Goal: Task Accomplishment & Management: Manage account settings

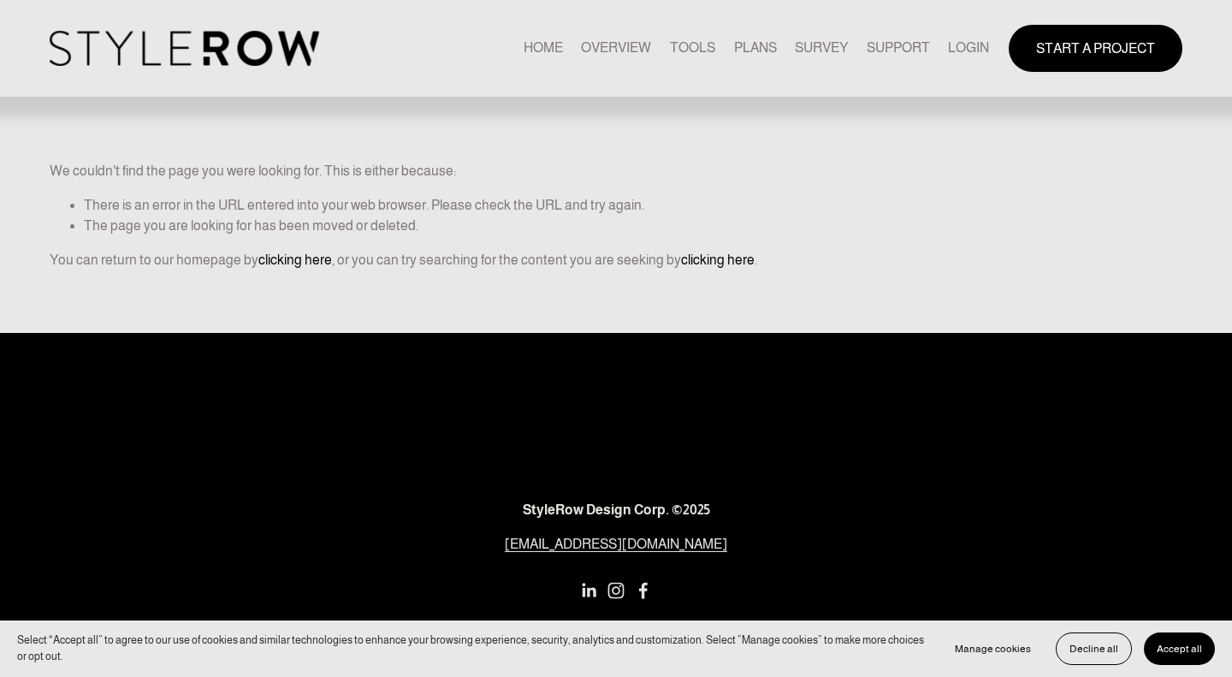
click at [960, 50] on link "LOGIN" at bounding box center [968, 48] width 41 height 23
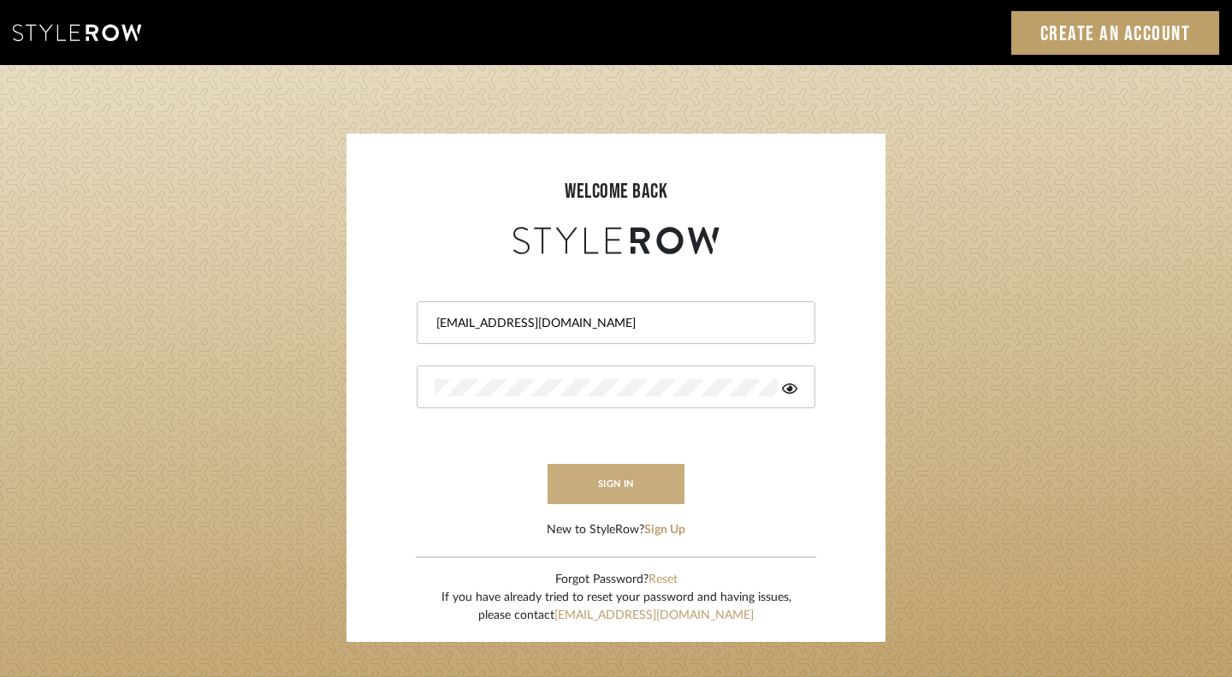
click at [617, 495] on button "sign in" at bounding box center [616, 484] width 137 height 40
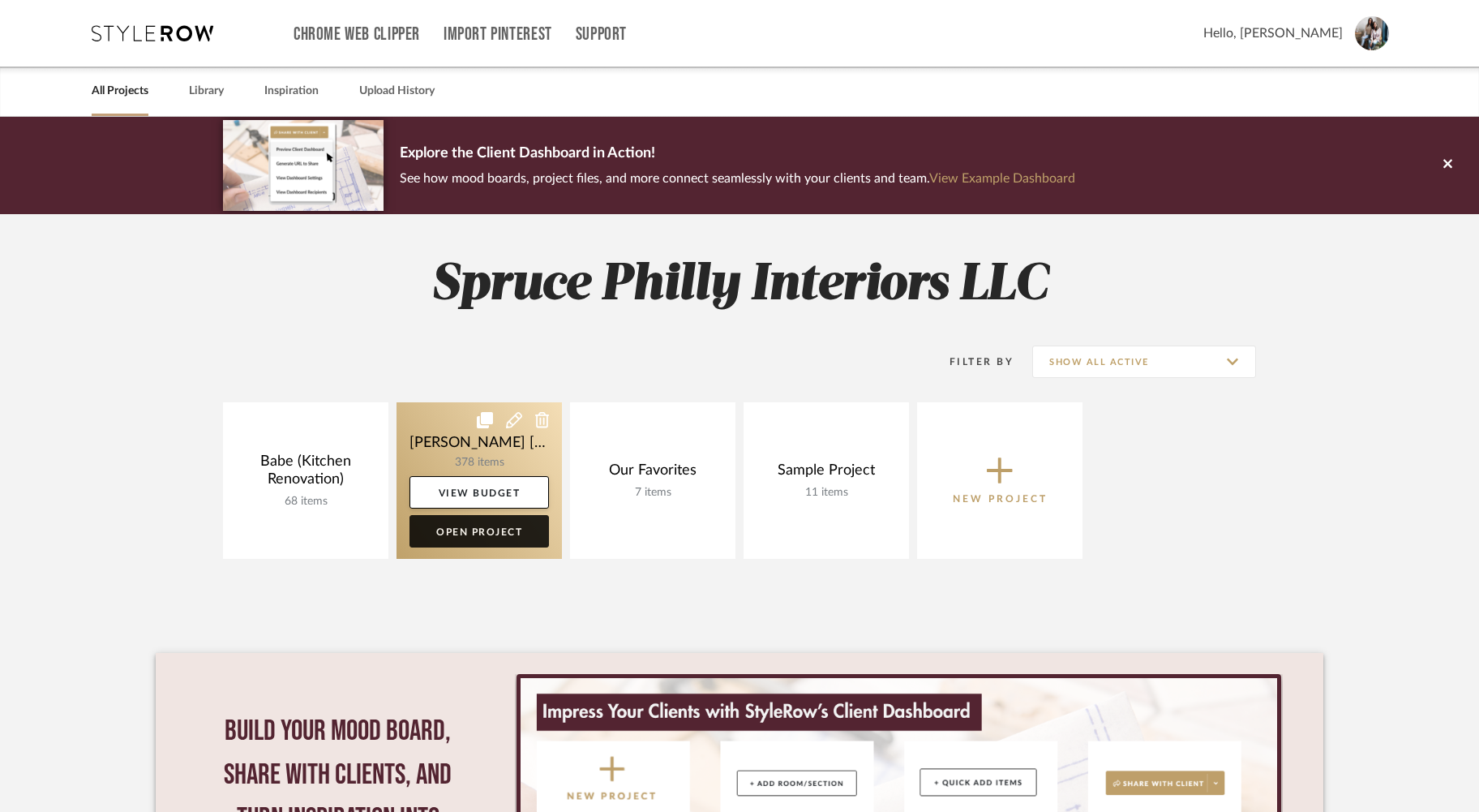
click at [514, 531] on link "Open Project" at bounding box center [478, 531] width 139 height 32
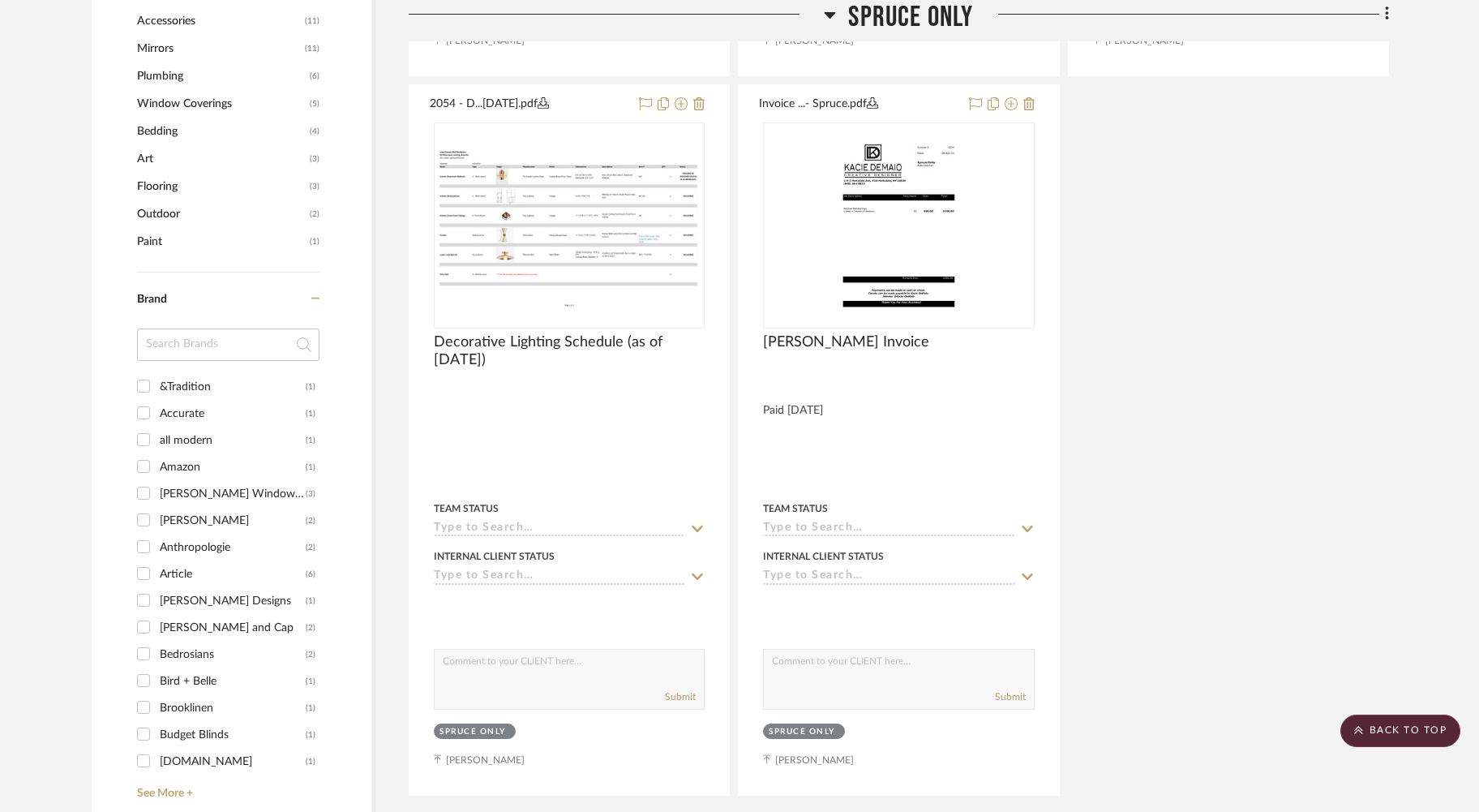
scroll to position [2103, 0]
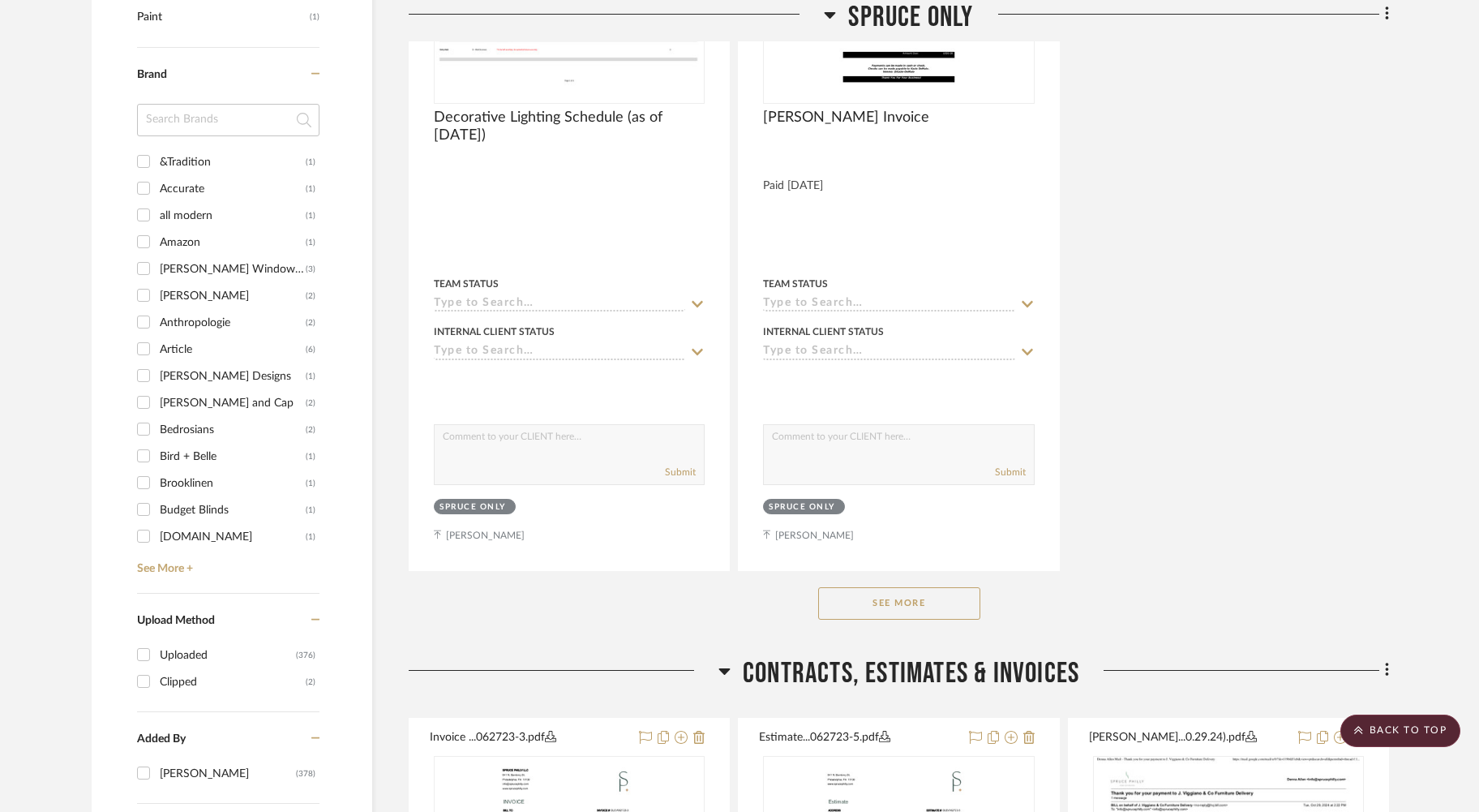
click at [904, 586] on button "See More" at bounding box center [898, 603] width 162 height 32
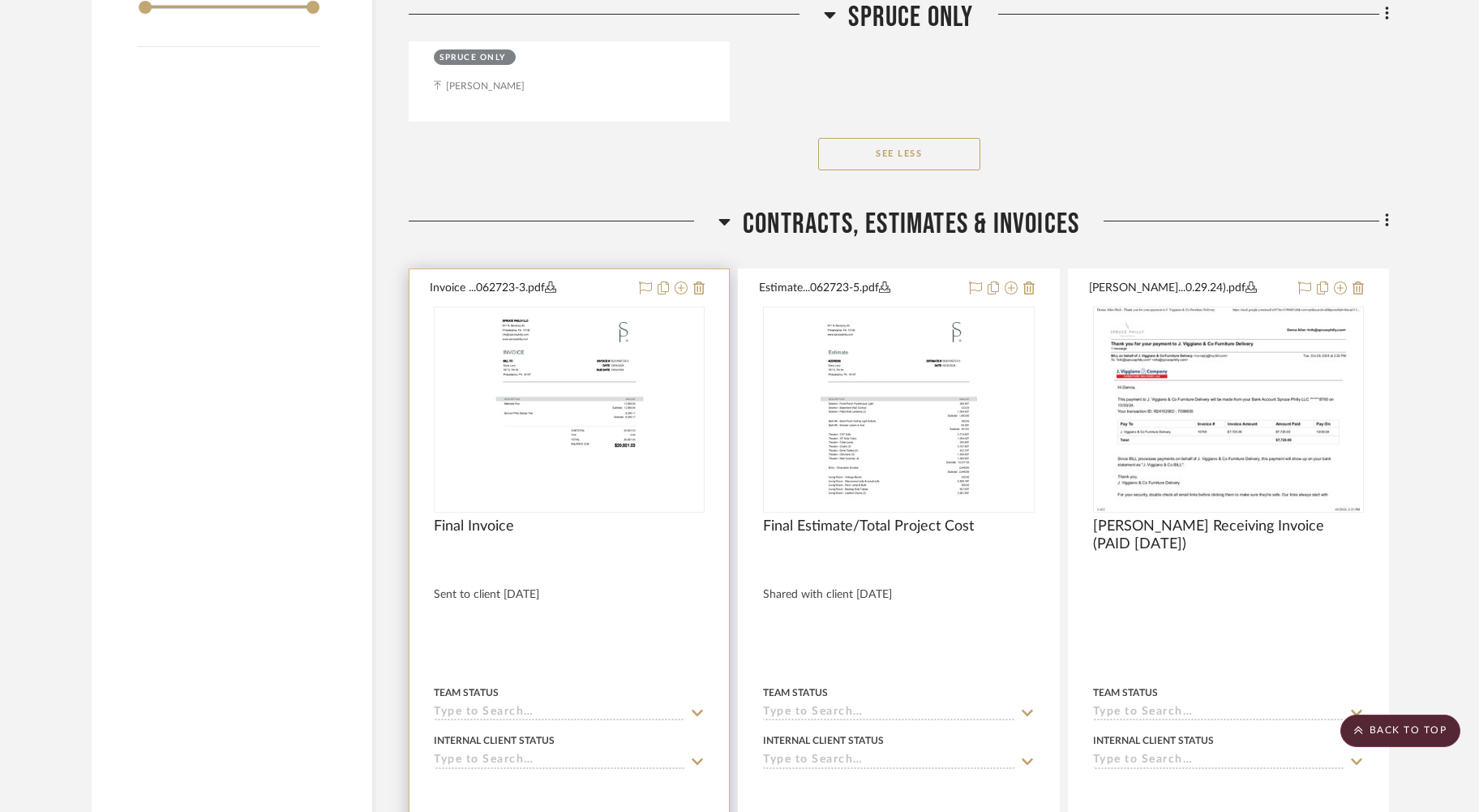
scroll to position [3280, 0]
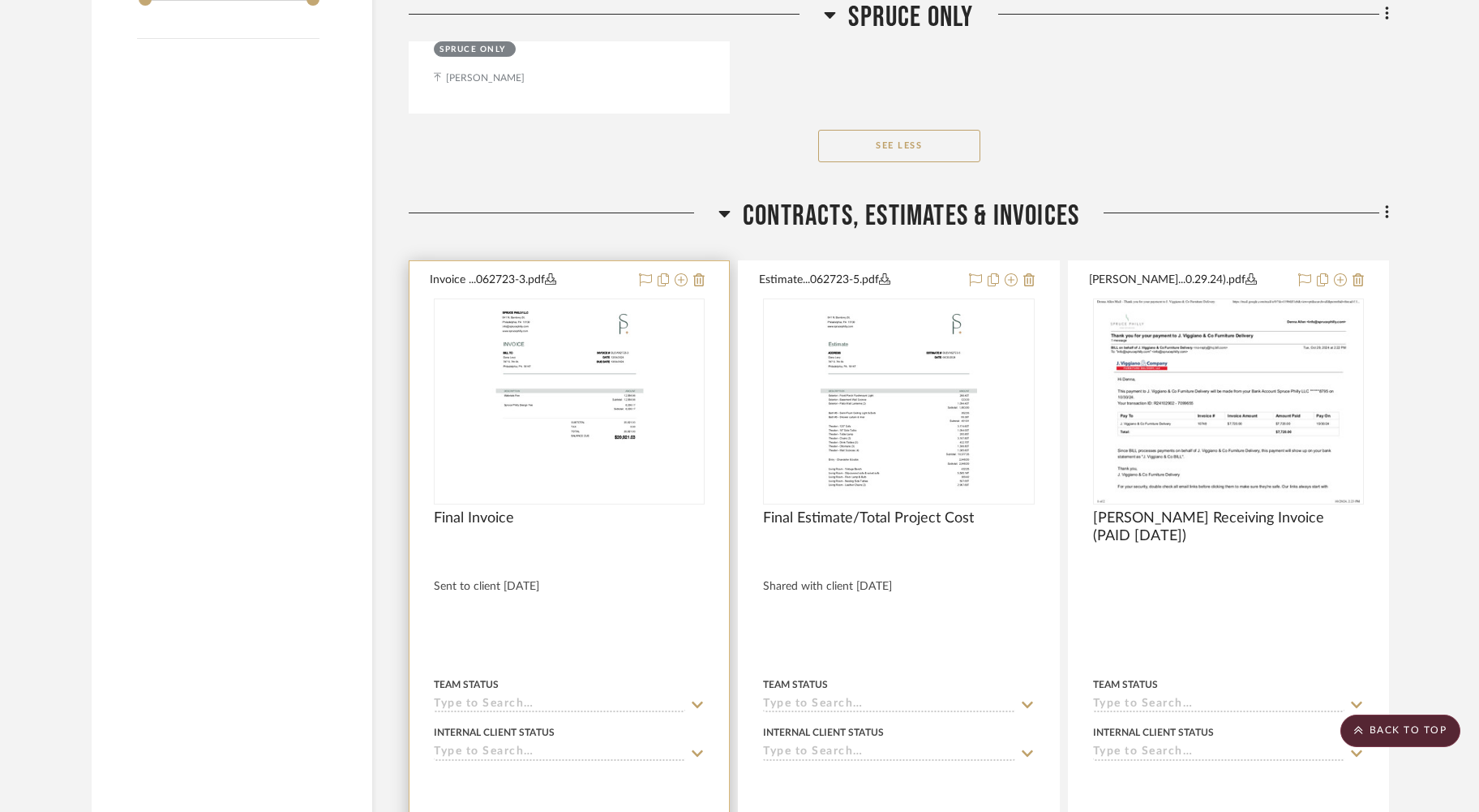
click at [600, 348] on img "0" at bounding box center [569, 402] width 156 height 203
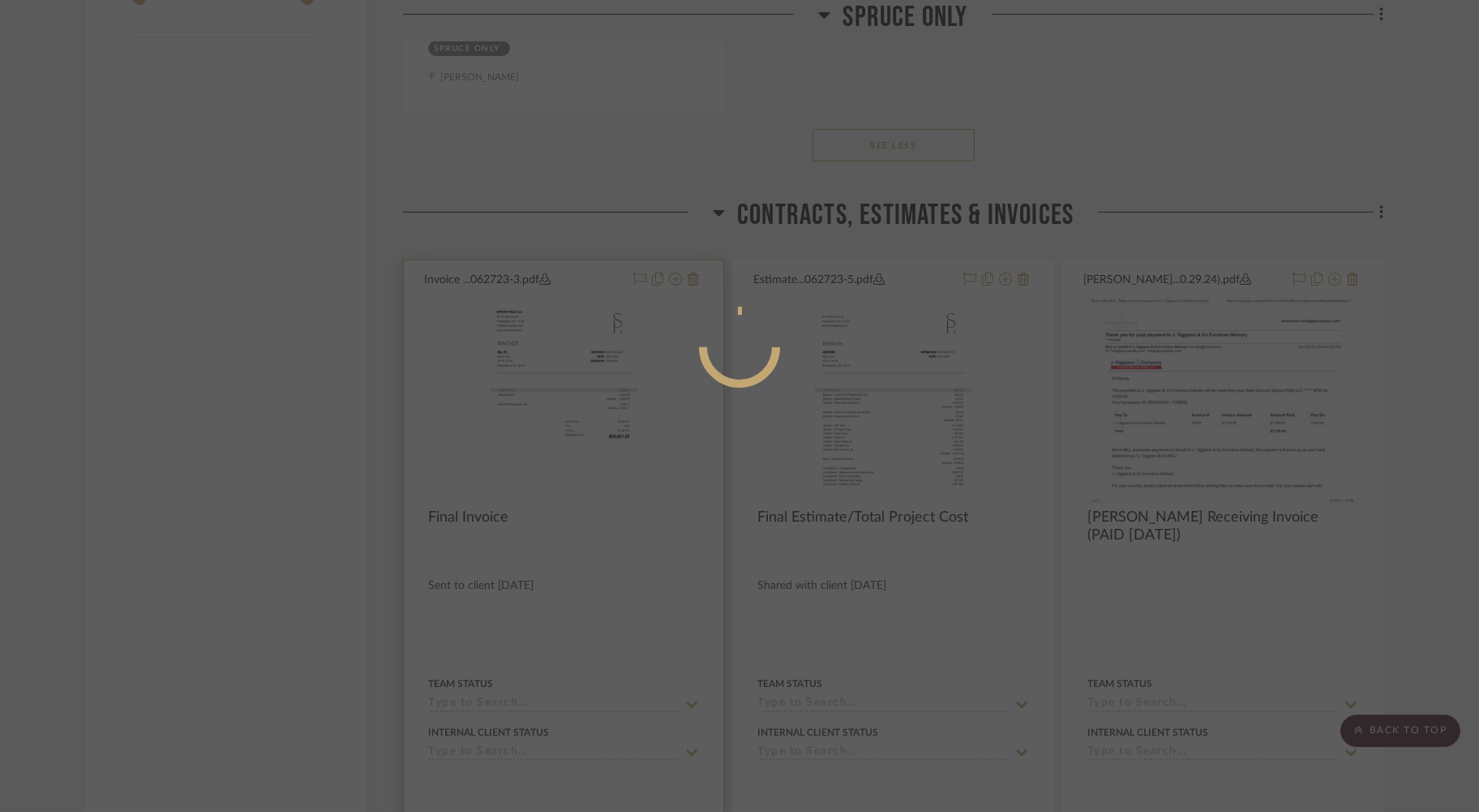
scroll to position [0, 0]
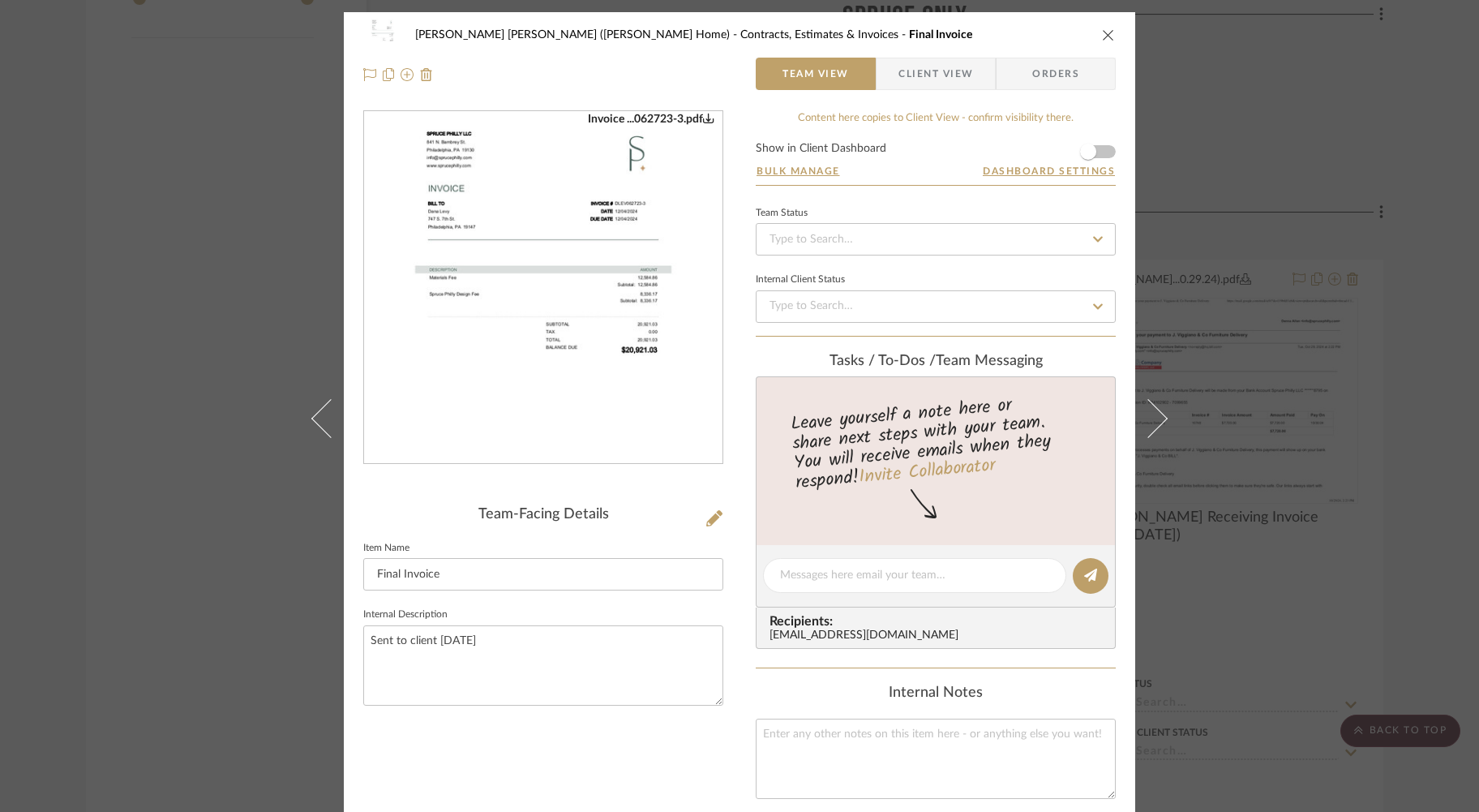
click at [1108, 33] on icon "close" at bounding box center [1109, 35] width 13 height 13
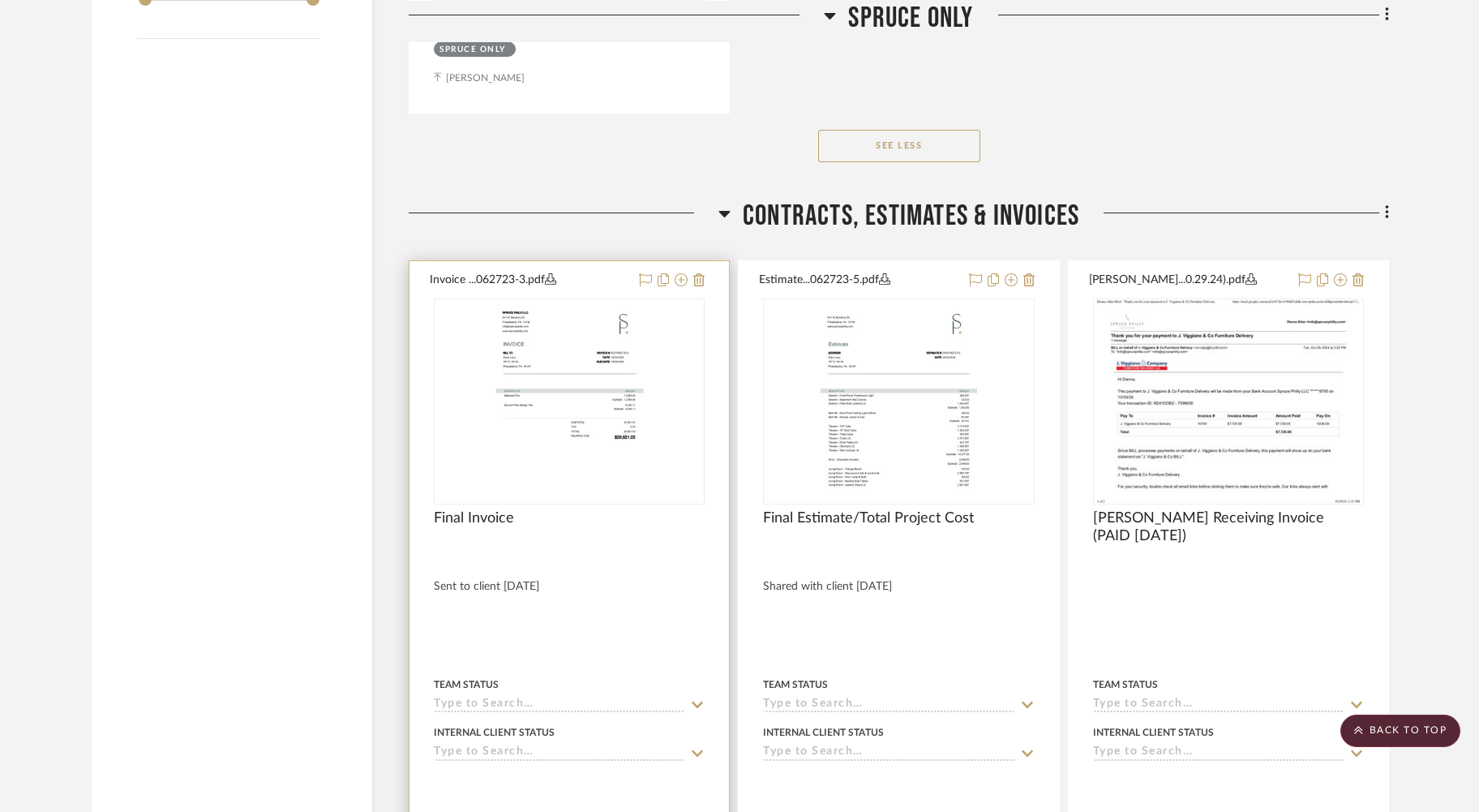
click at [554, 273] on icon at bounding box center [550, 279] width 11 height 11
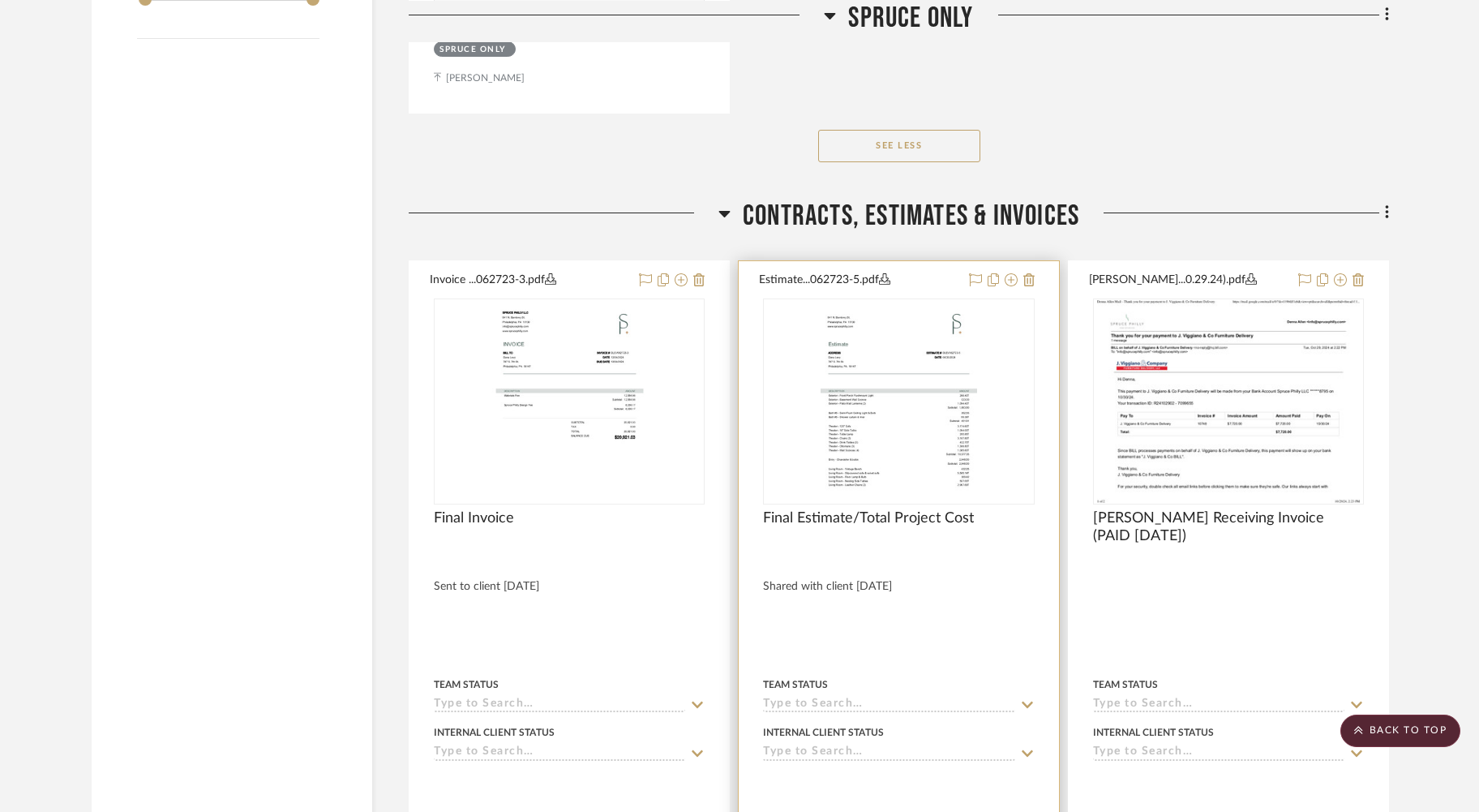
click at [888, 273] on icon at bounding box center [885, 279] width 11 height 11
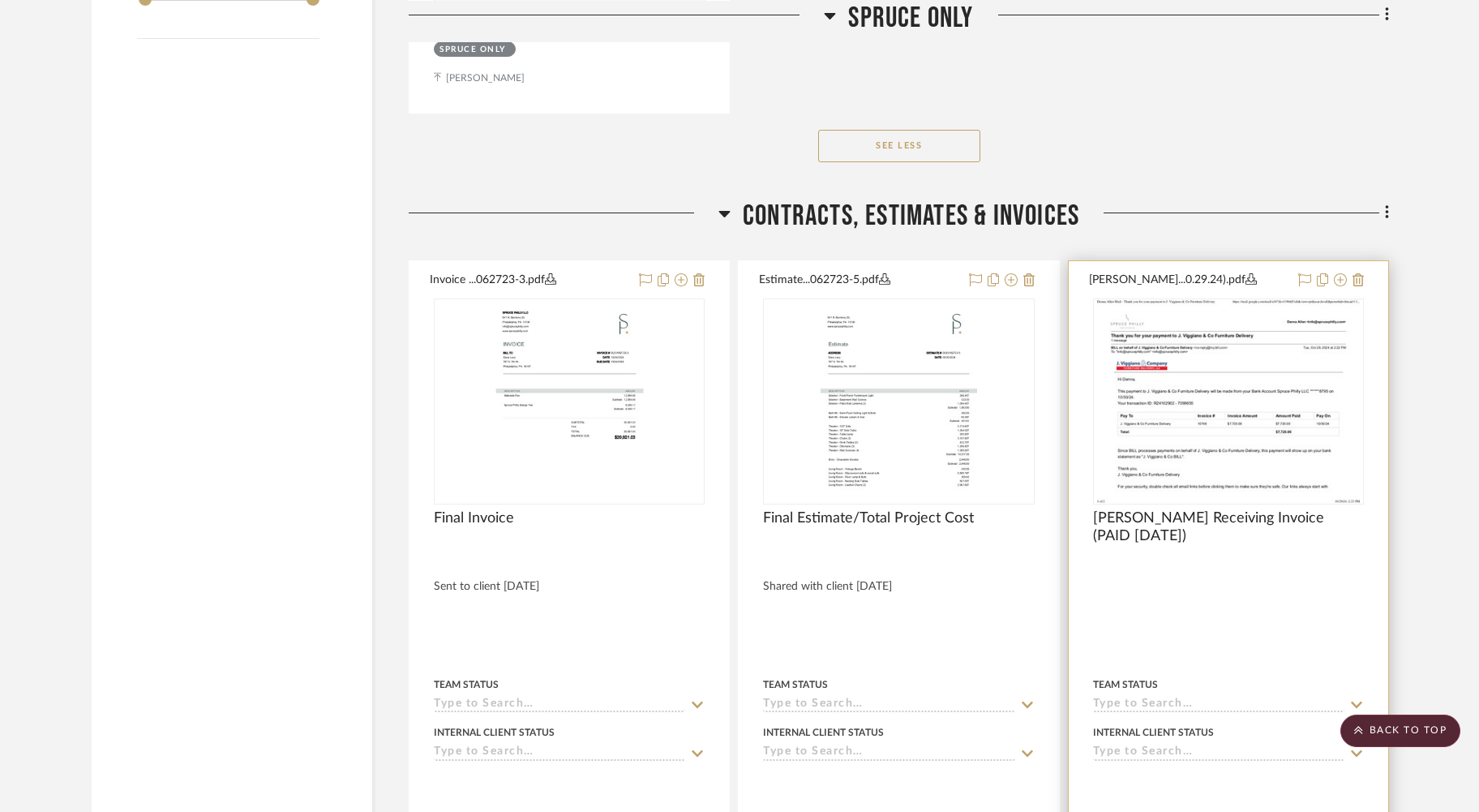
click at [1245, 273] on icon at bounding box center [1251, 279] width 11 height 11
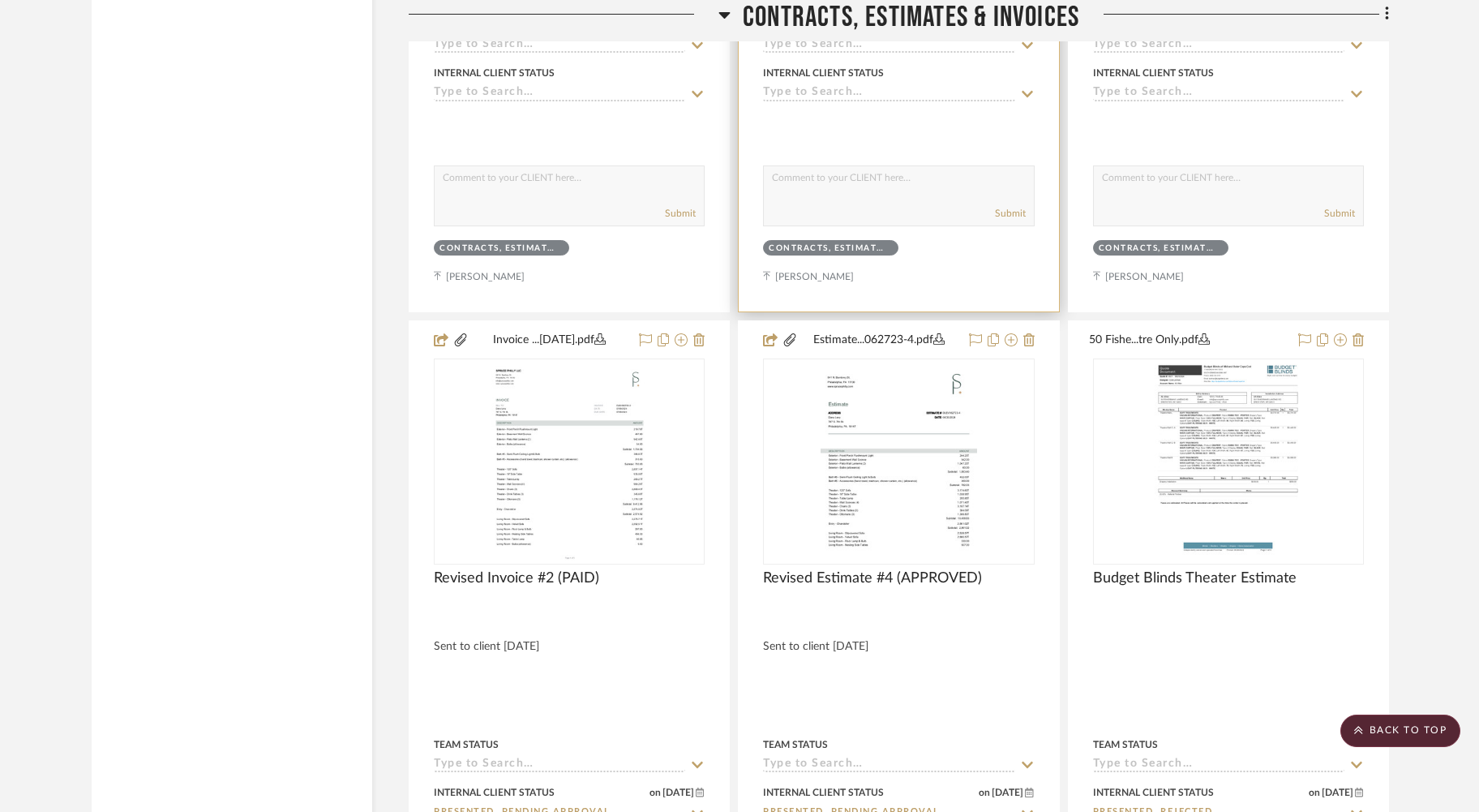
scroll to position [3945, 0]
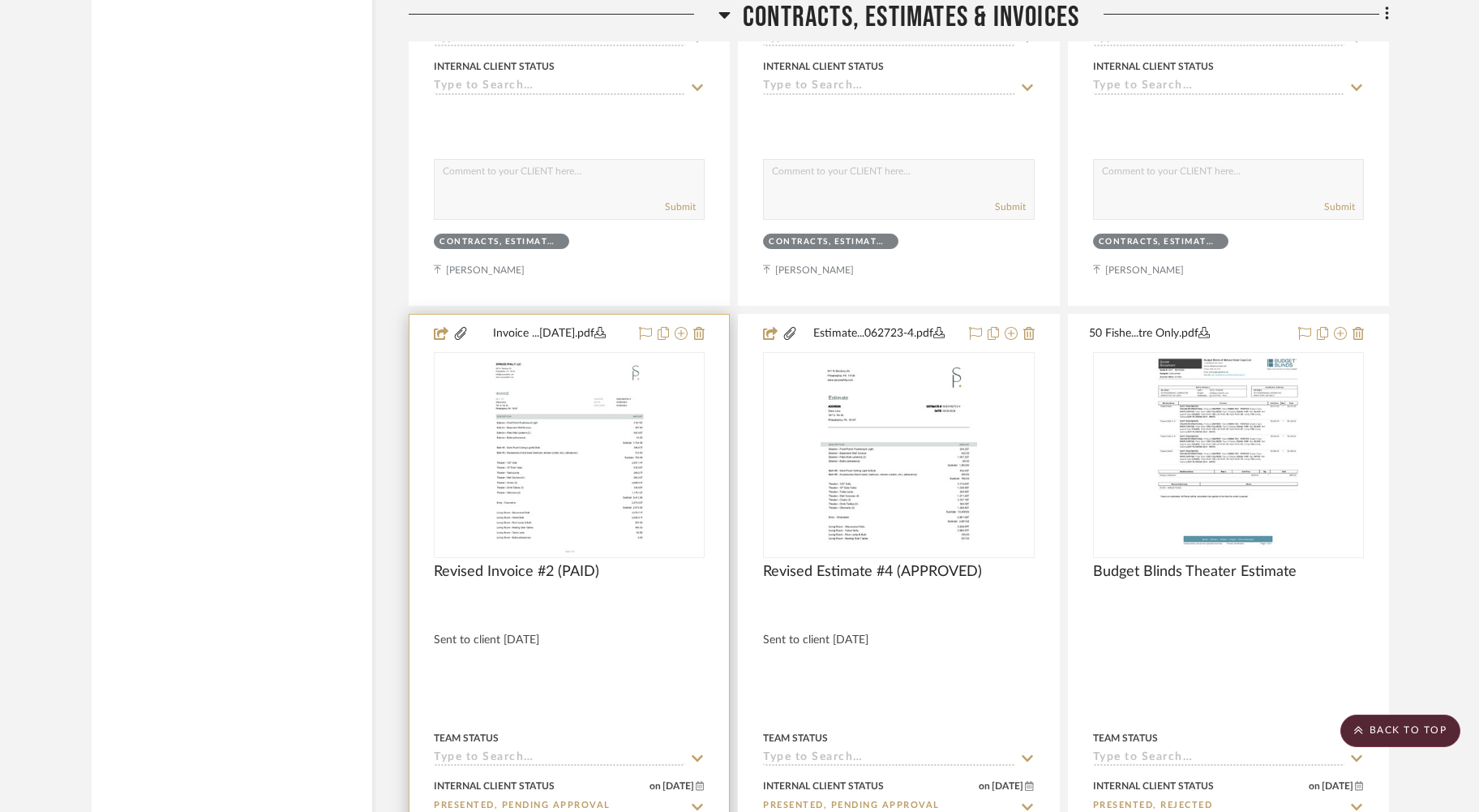
click at [605, 327] on icon at bounding box center [600, 333] width 11 height 11
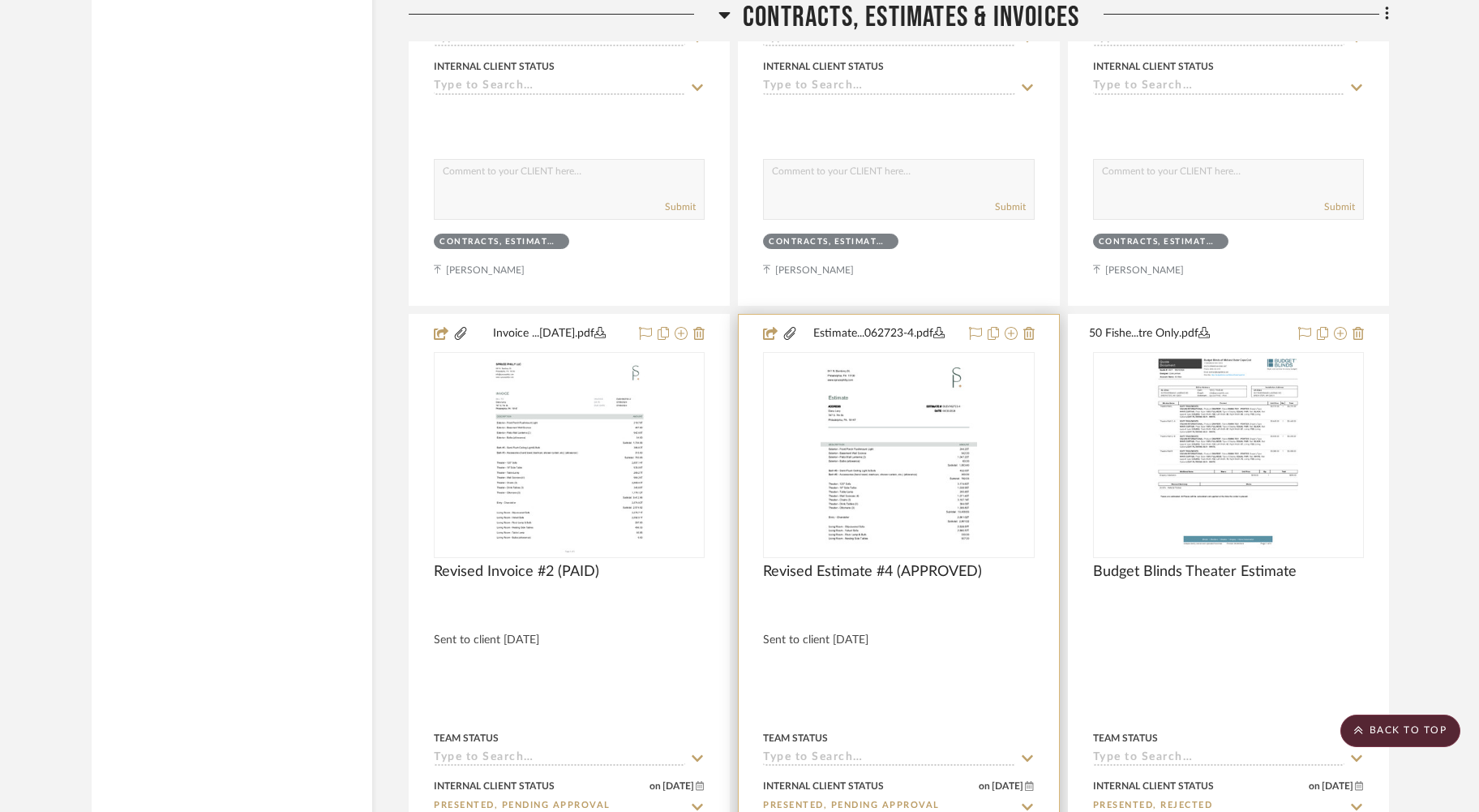
click at [941, 327] on icon at bounding box center [939, 333] width 11 height 11
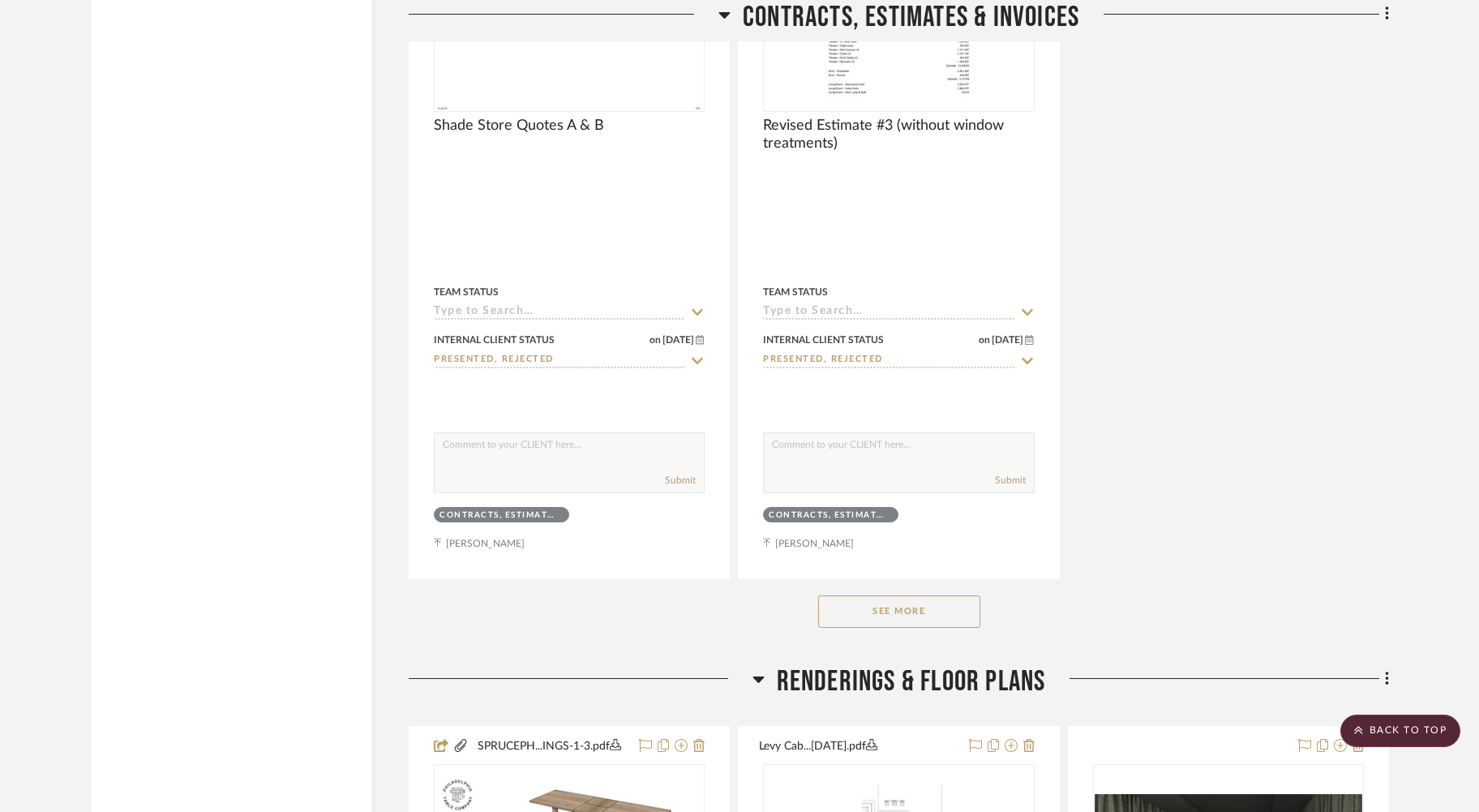
scroll to position [5133, 0]
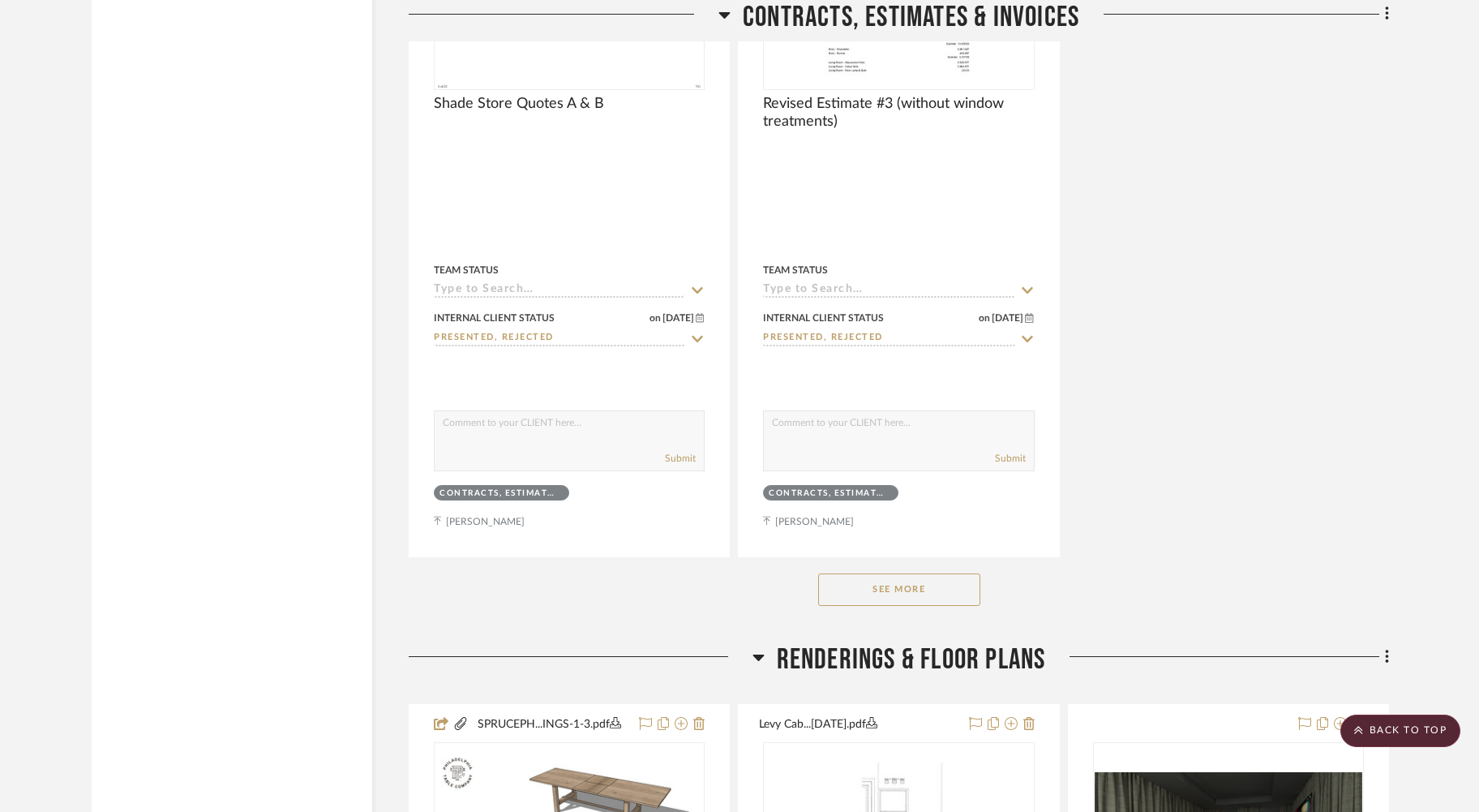
click at [946, 573] on button "See More" at bounding box center [898, 589] width 162 height 32
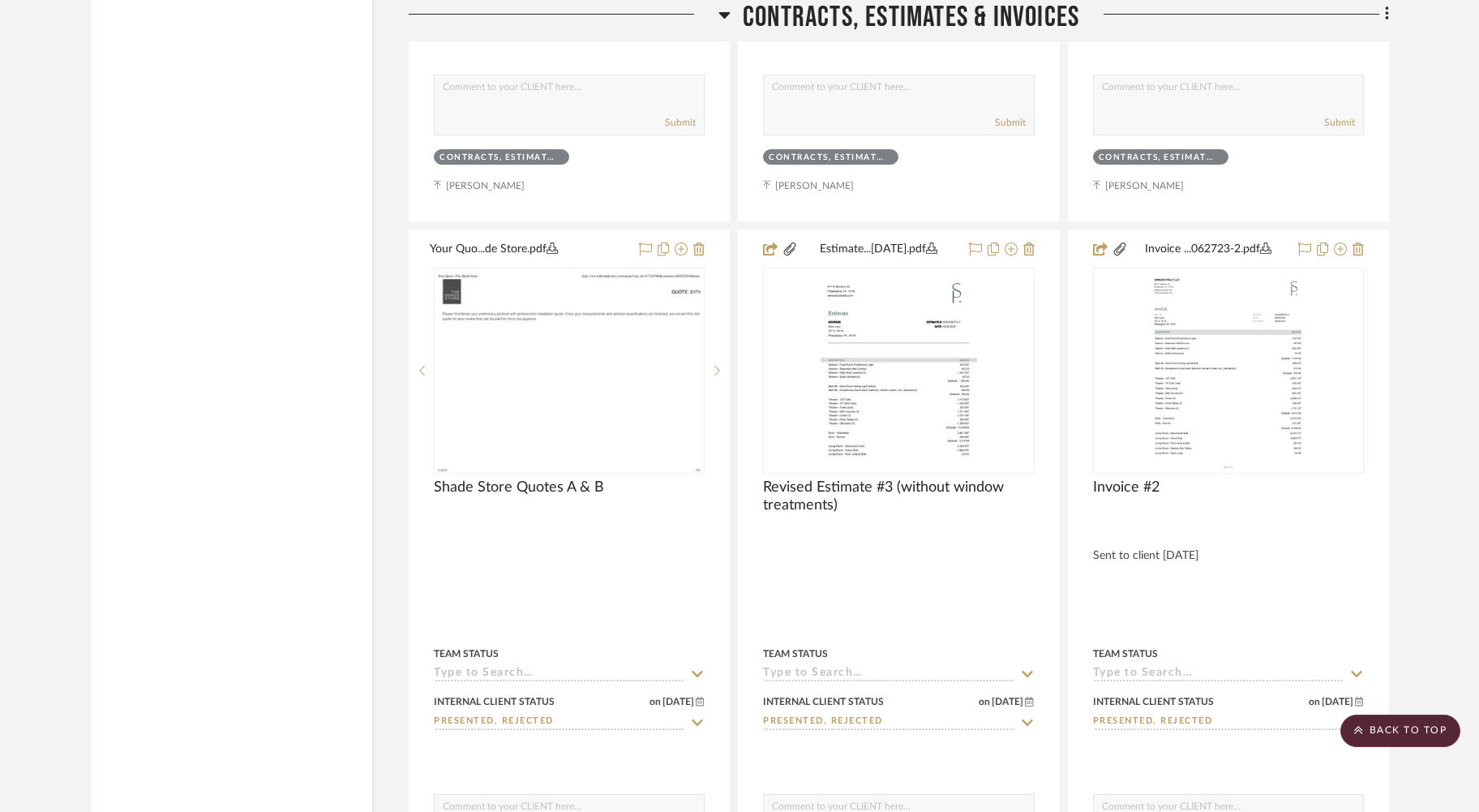
scroll to position [4676, 0]
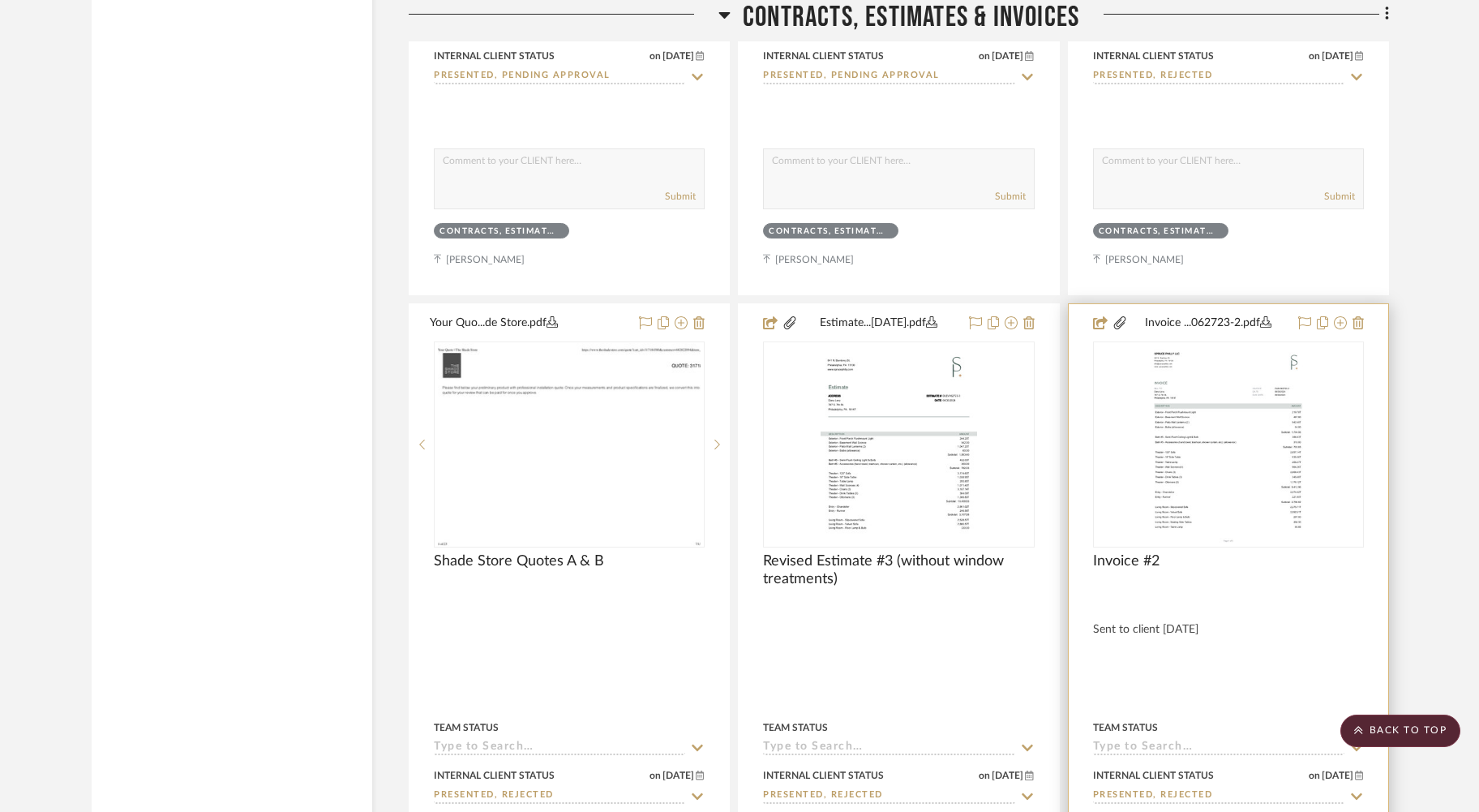
click at [1269, 316] on icon at bounding box center [1266, 322] width 11 height 11
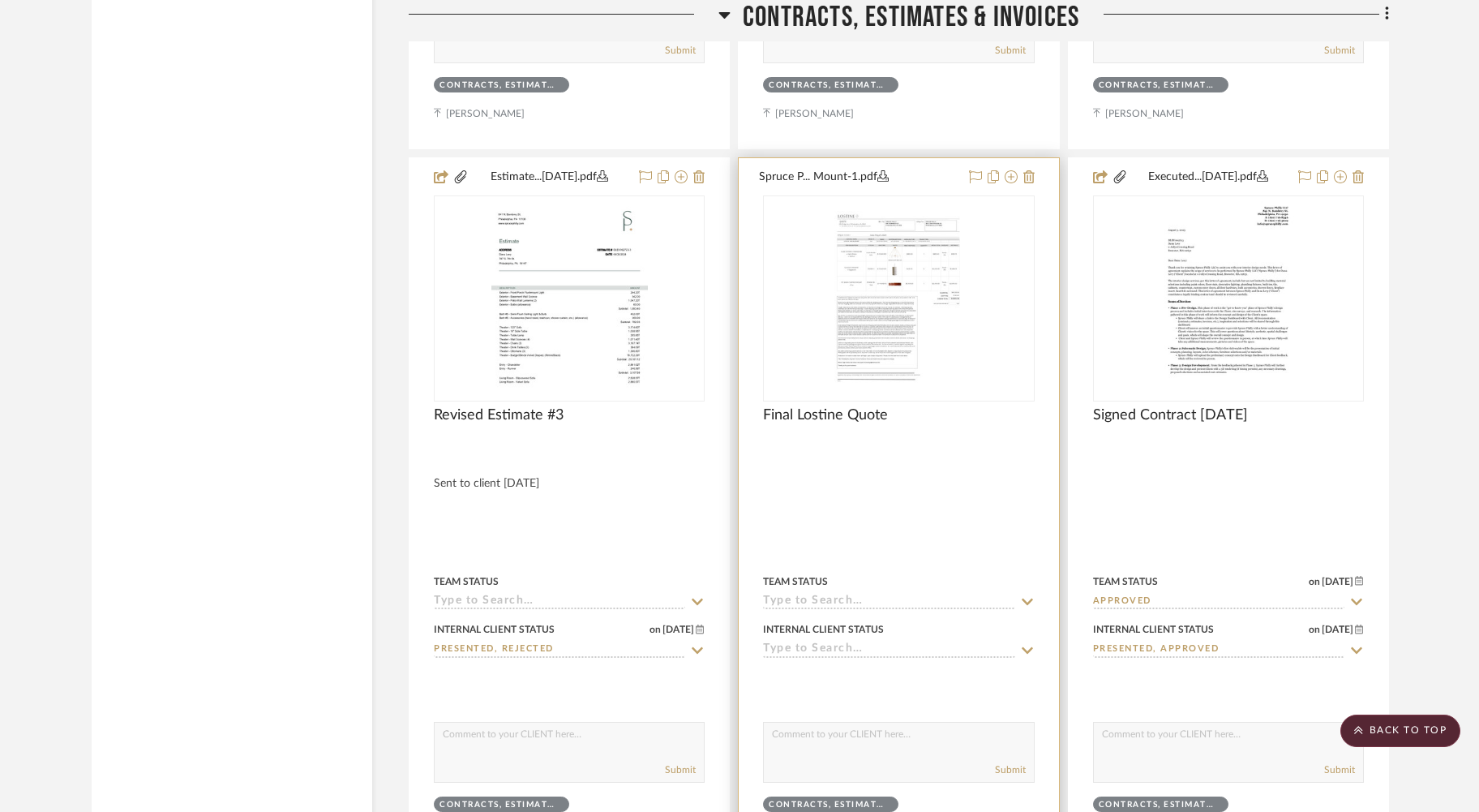
scroll to position [5541, 0]
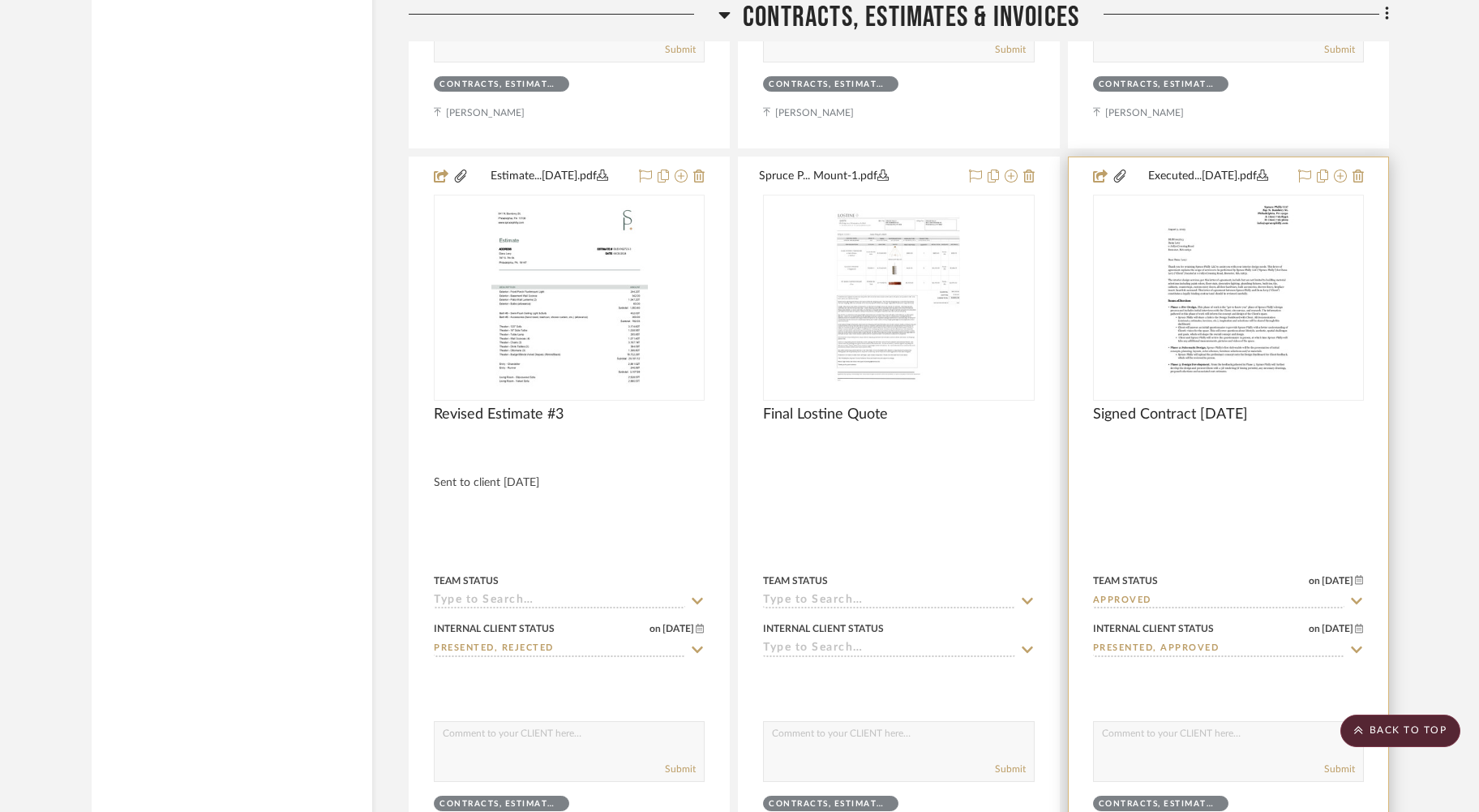
click at [1268, 170] on icon at bounding box center [1262, 175] width 11 height 11
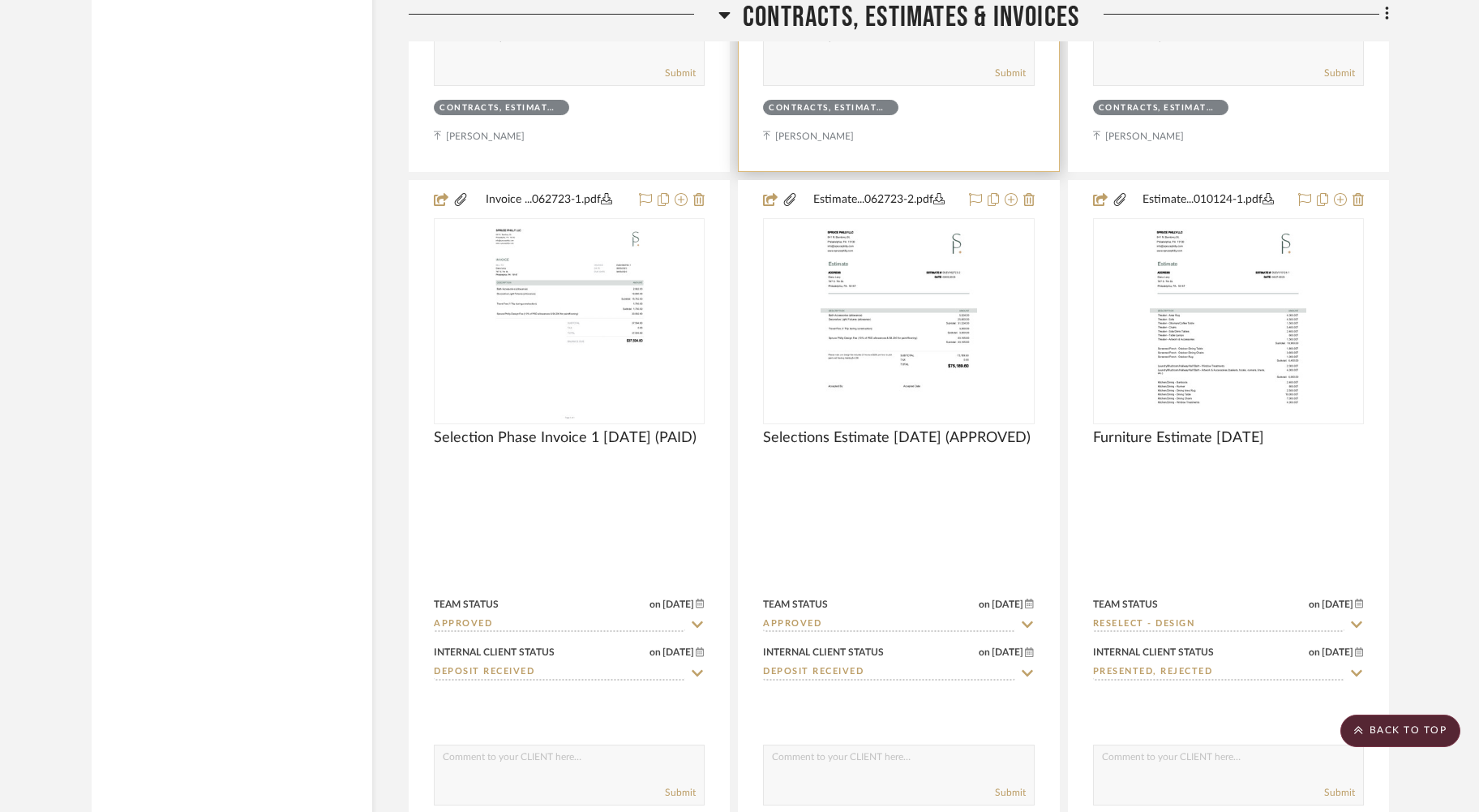
scroll to position [6243, 0]
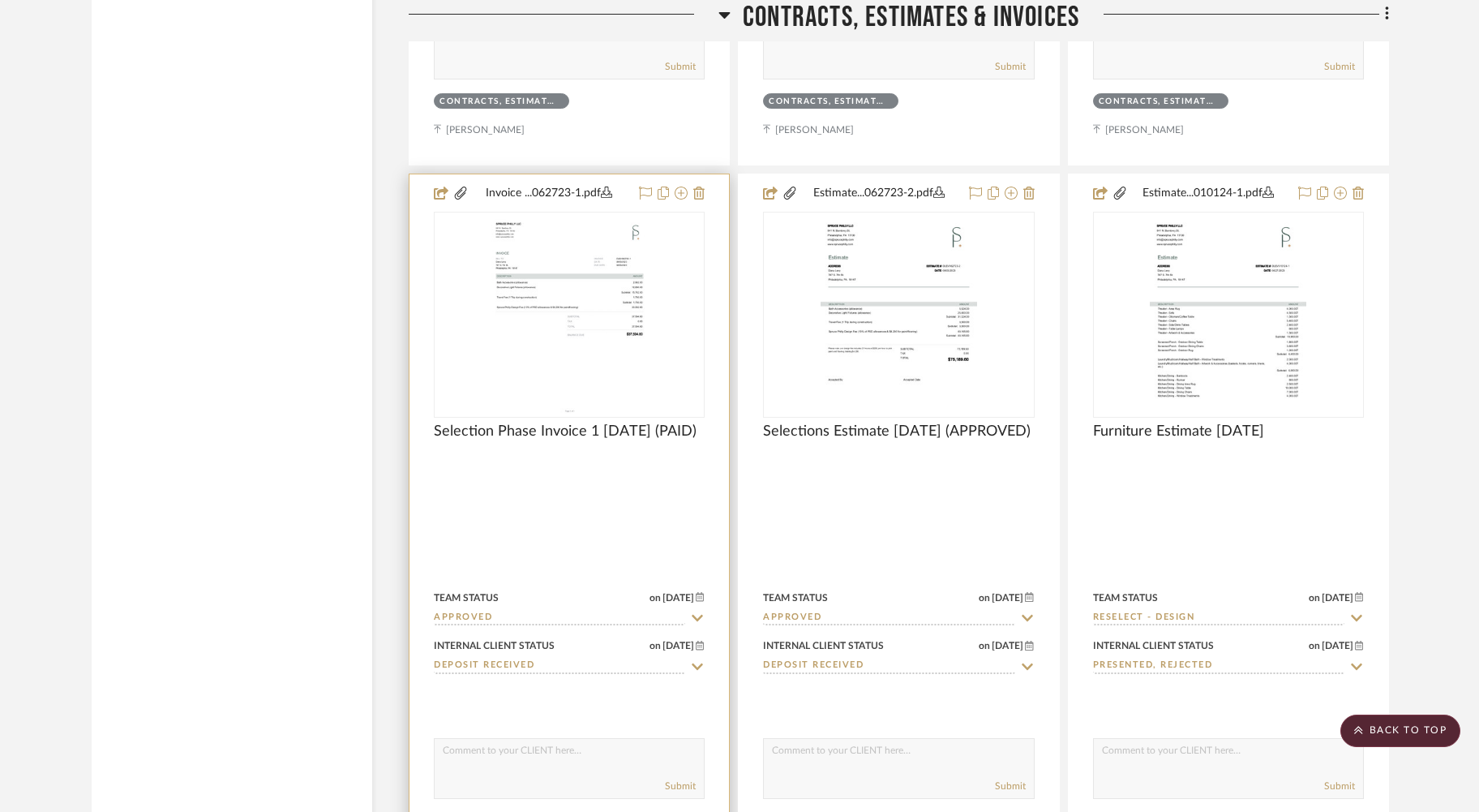
click at [612, 187] on icon at bounding box center [606, 192] width 11 height 11
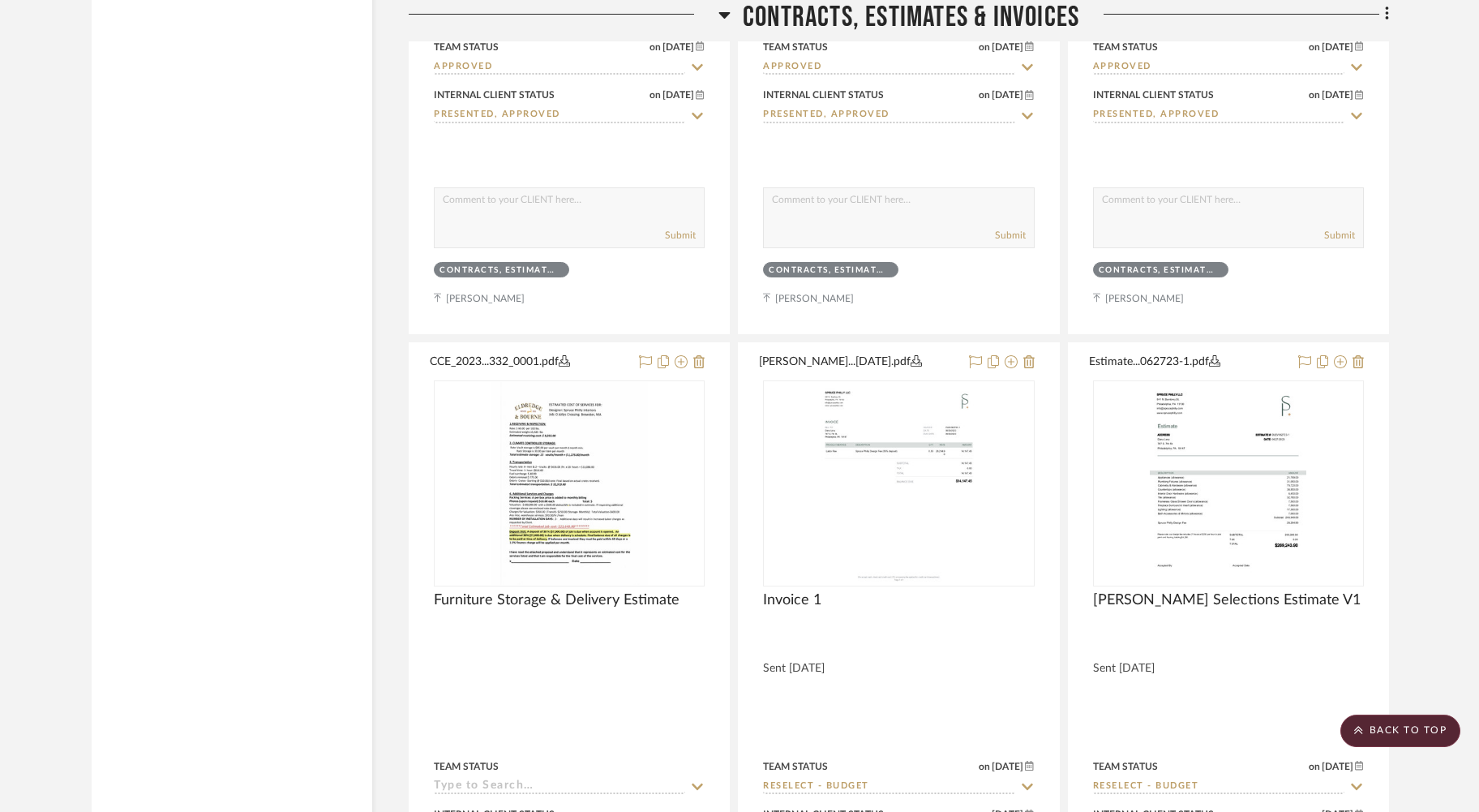
scroll to position [7512, 0]
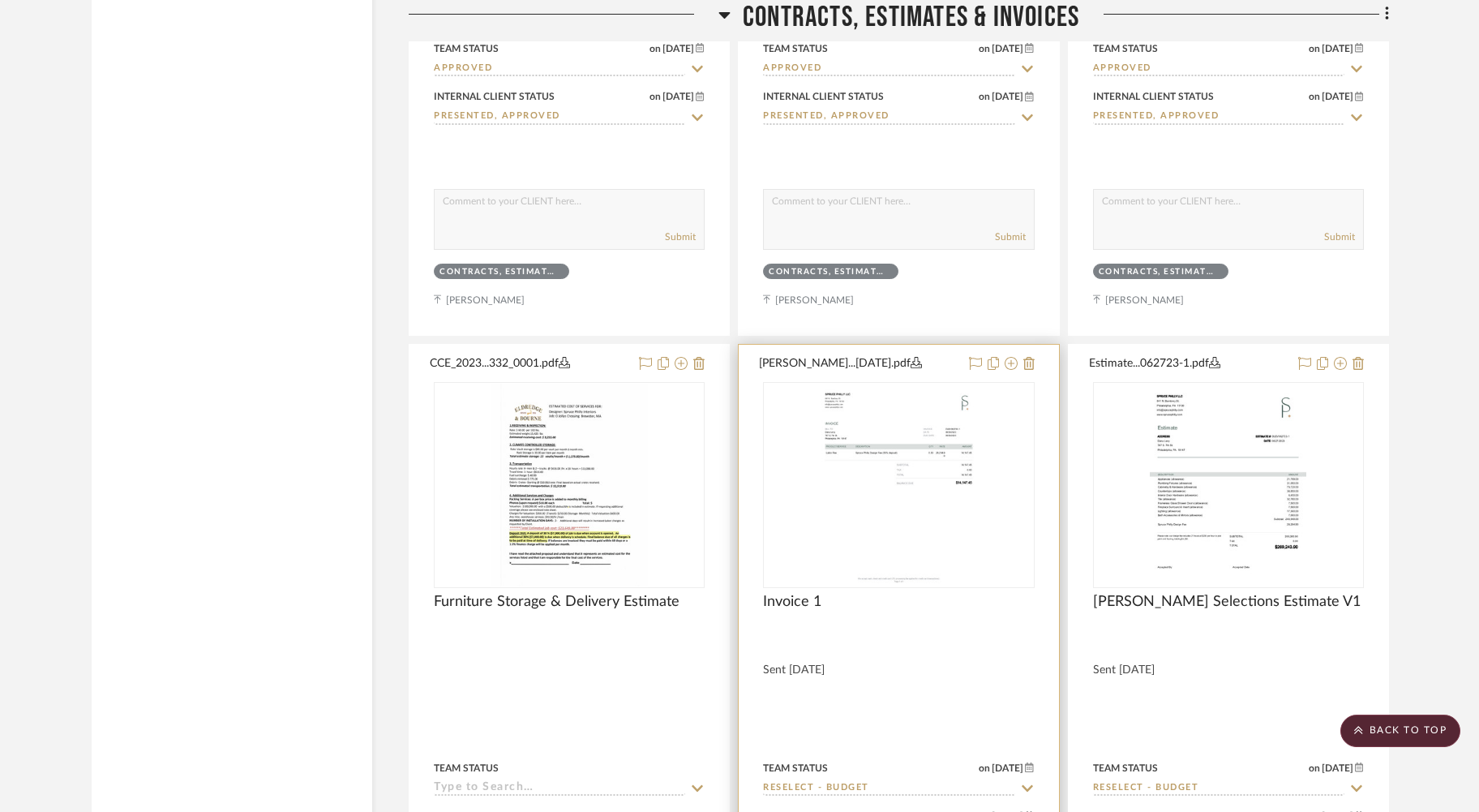
click at [911, 356] on icon at bounding box center [916, 362] width 11 height 11
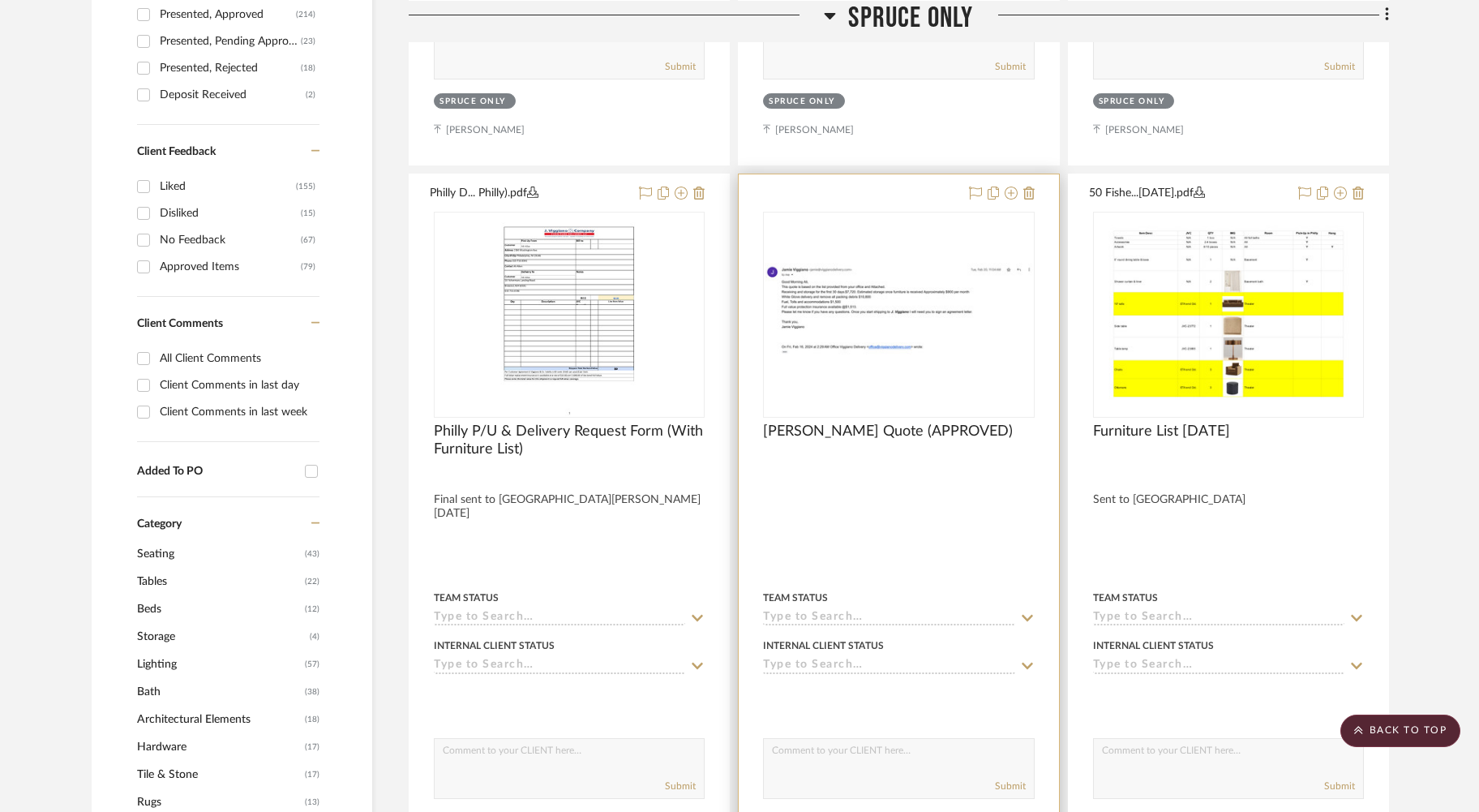
scroll to position [0, 0]
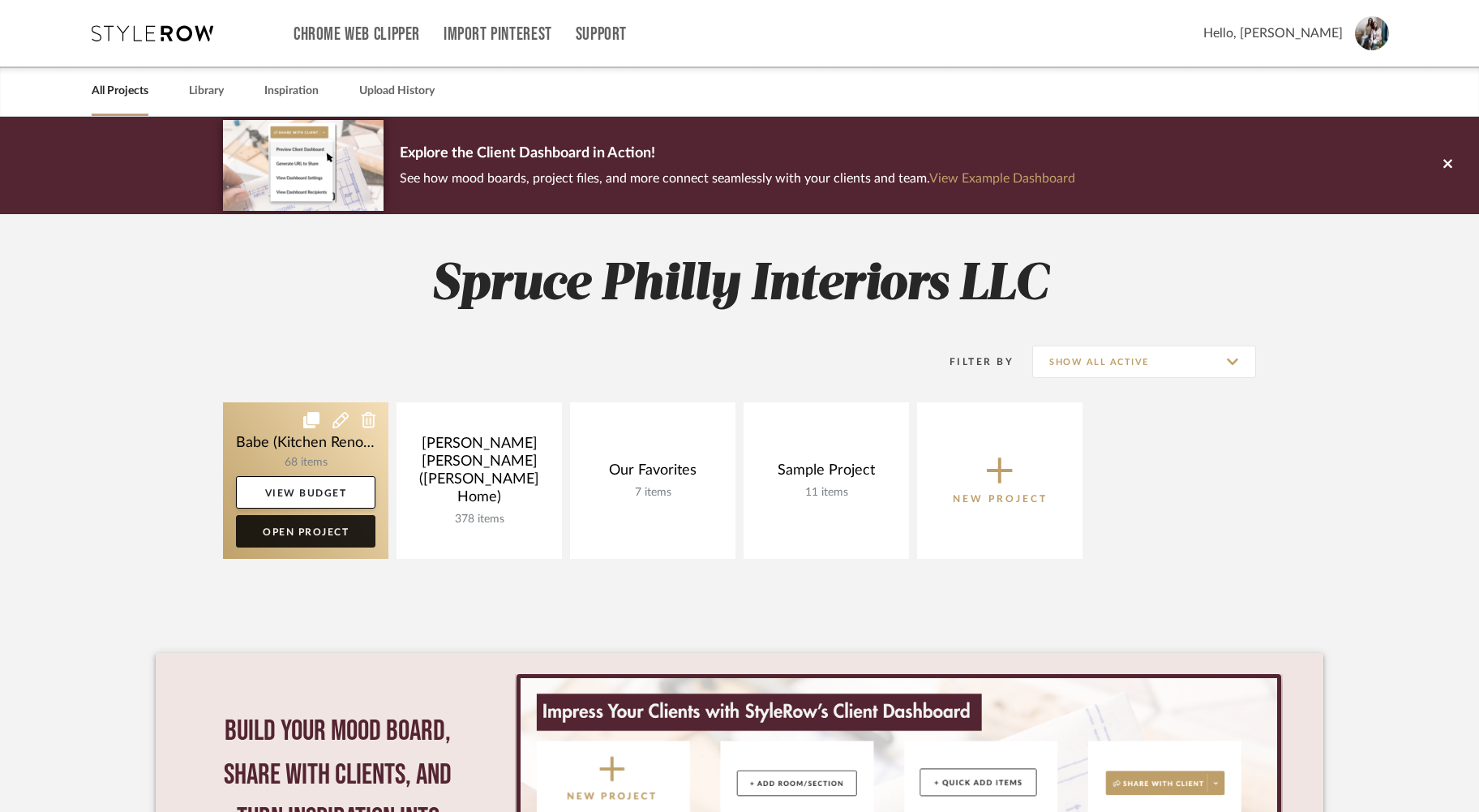
click at [308, 531] on link "Open Project" at bounding box center [305, 531] width 139 height 32
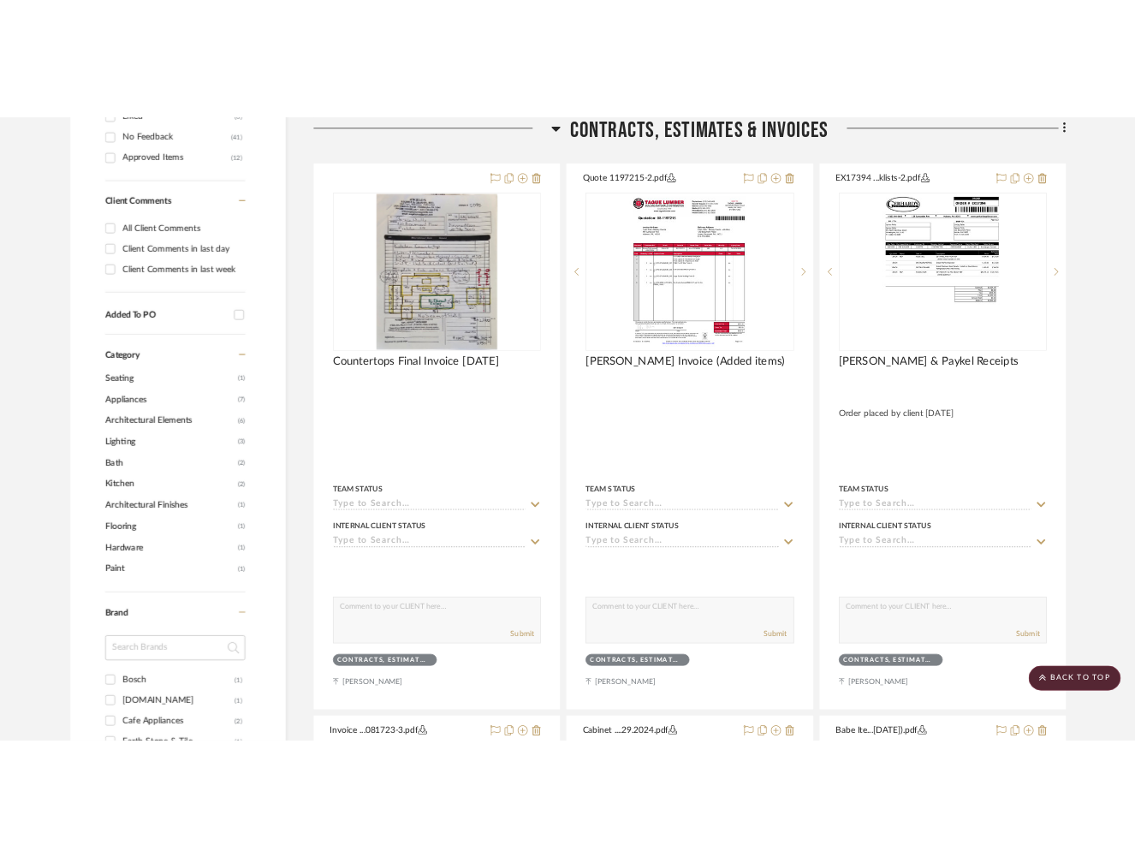
scroll to position [1284, 0]
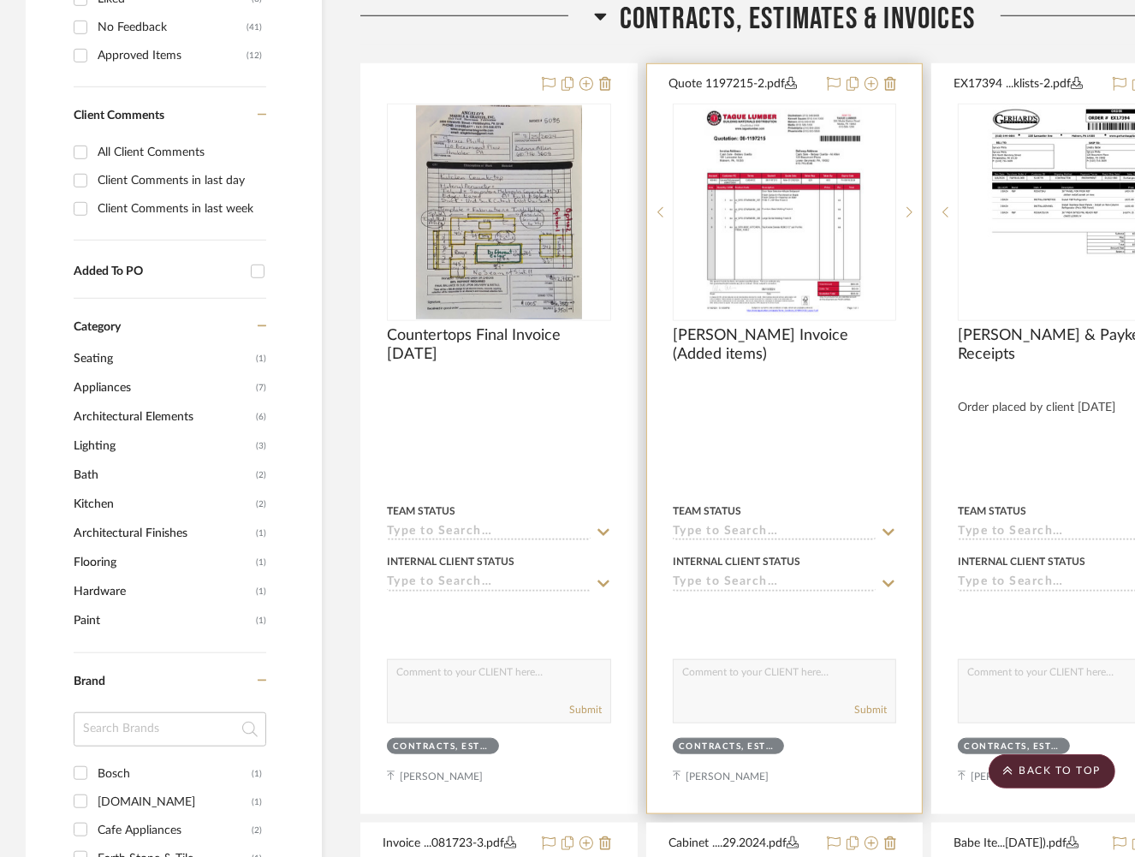
click at [793, 79] on icon at bounding box center [791, 83] width 12 height 12
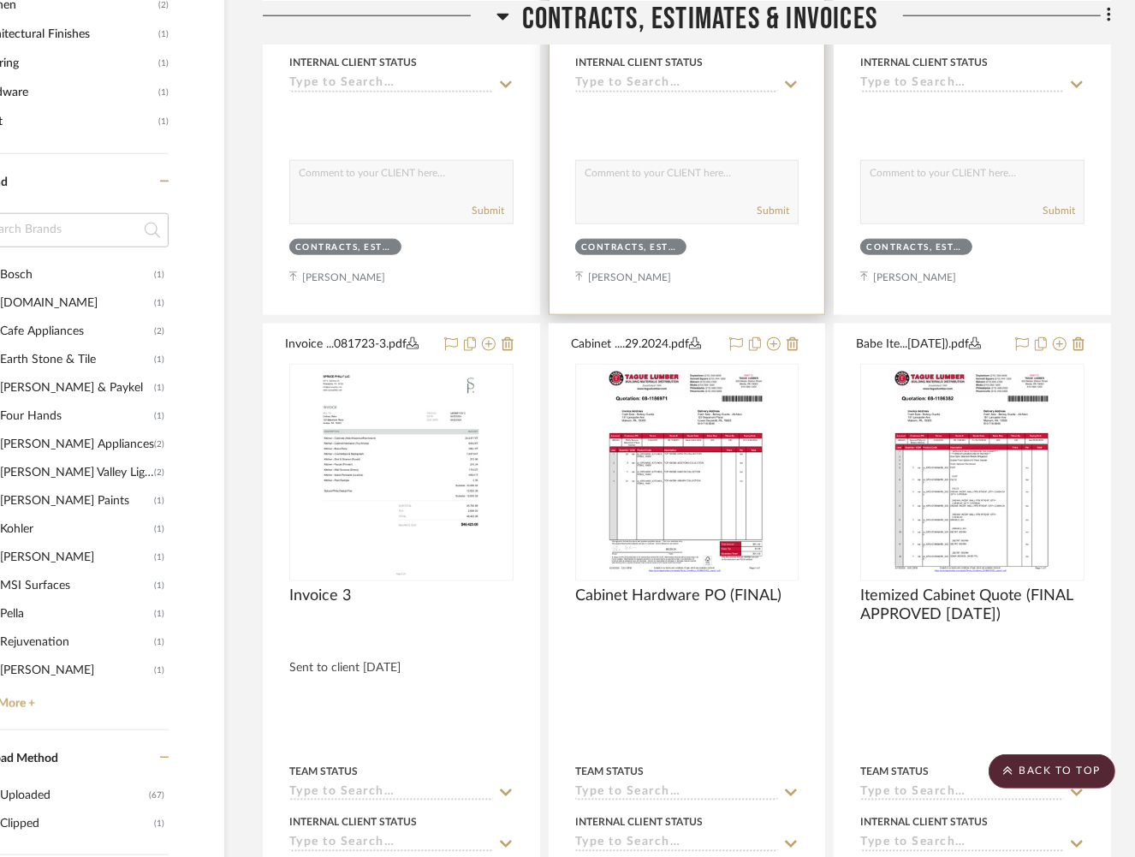
scroll to position [1799, 98]
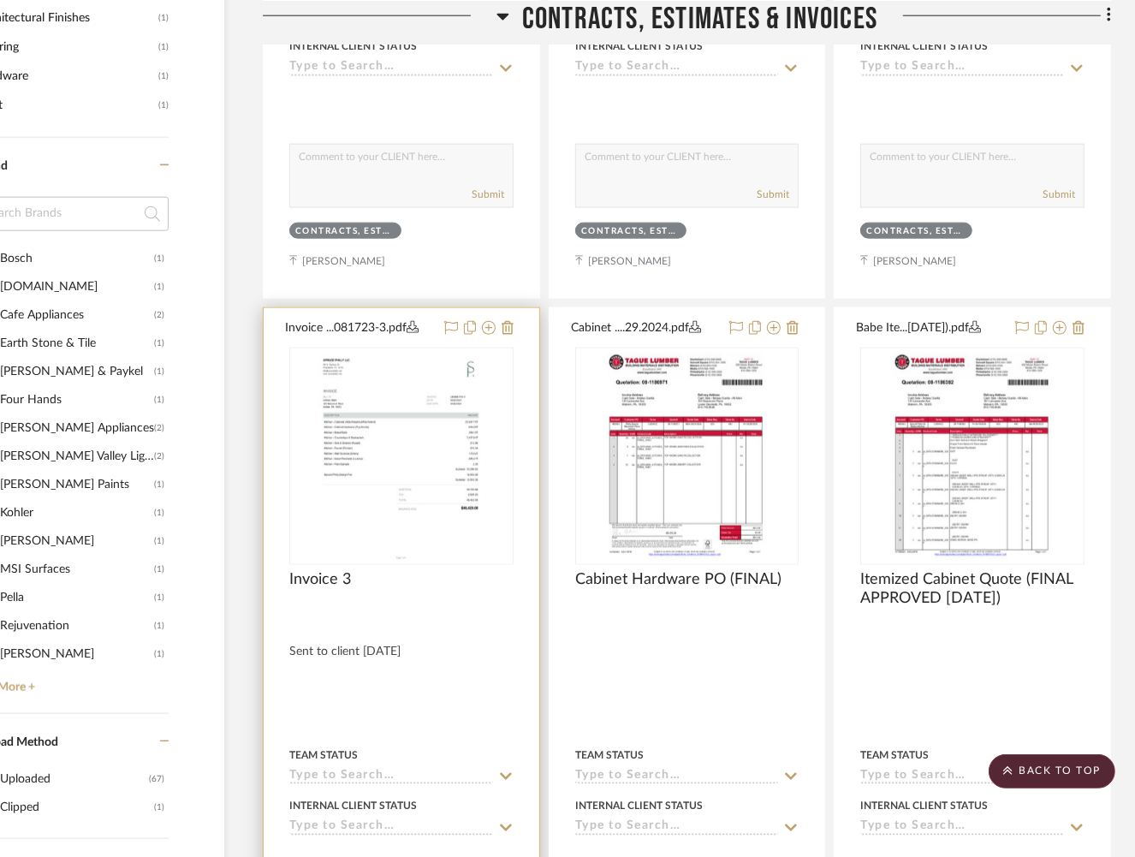
click at [418, 321] on icon at bounding box center [412, 327] width 12 height 12
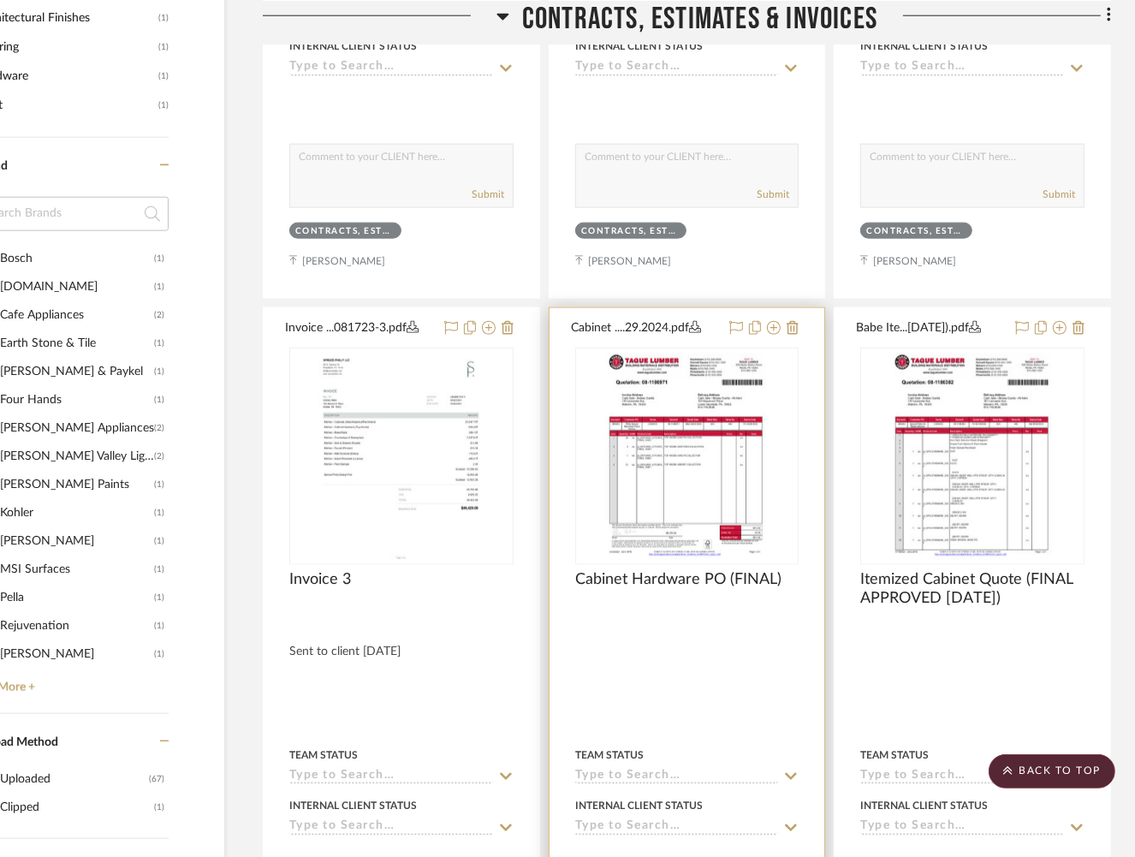
click at [700, 324] on icon at bounding box center [695, 327] width 12 height 12
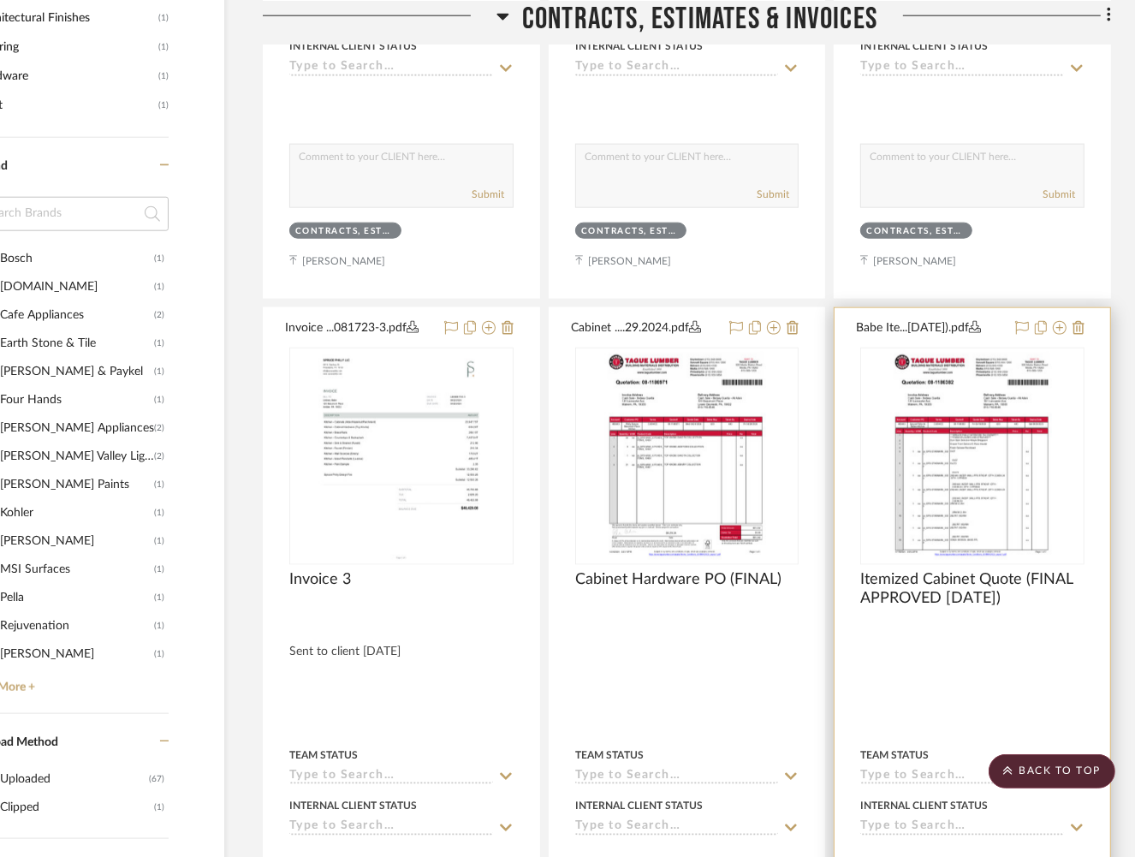
click at [981, 322] on icon at bounding box center [975, 327] width 12 height 12
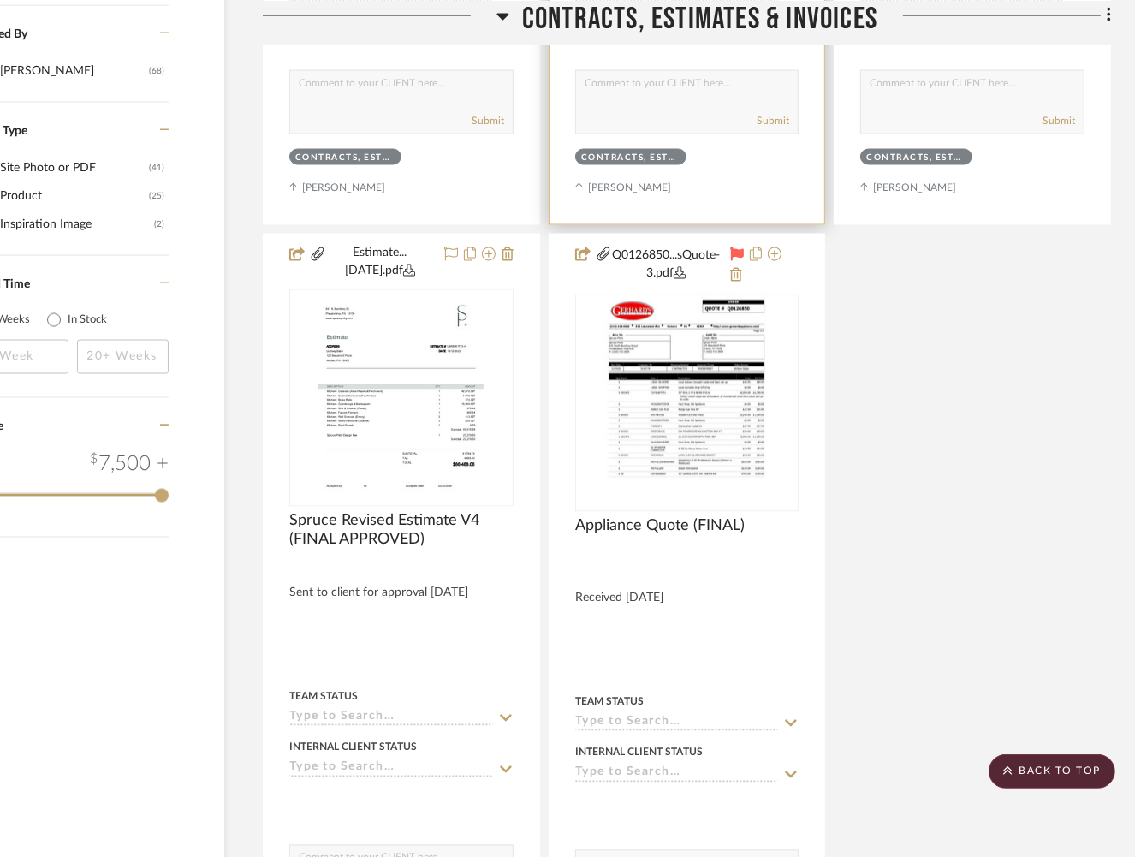
scroll to position [2629, 98]
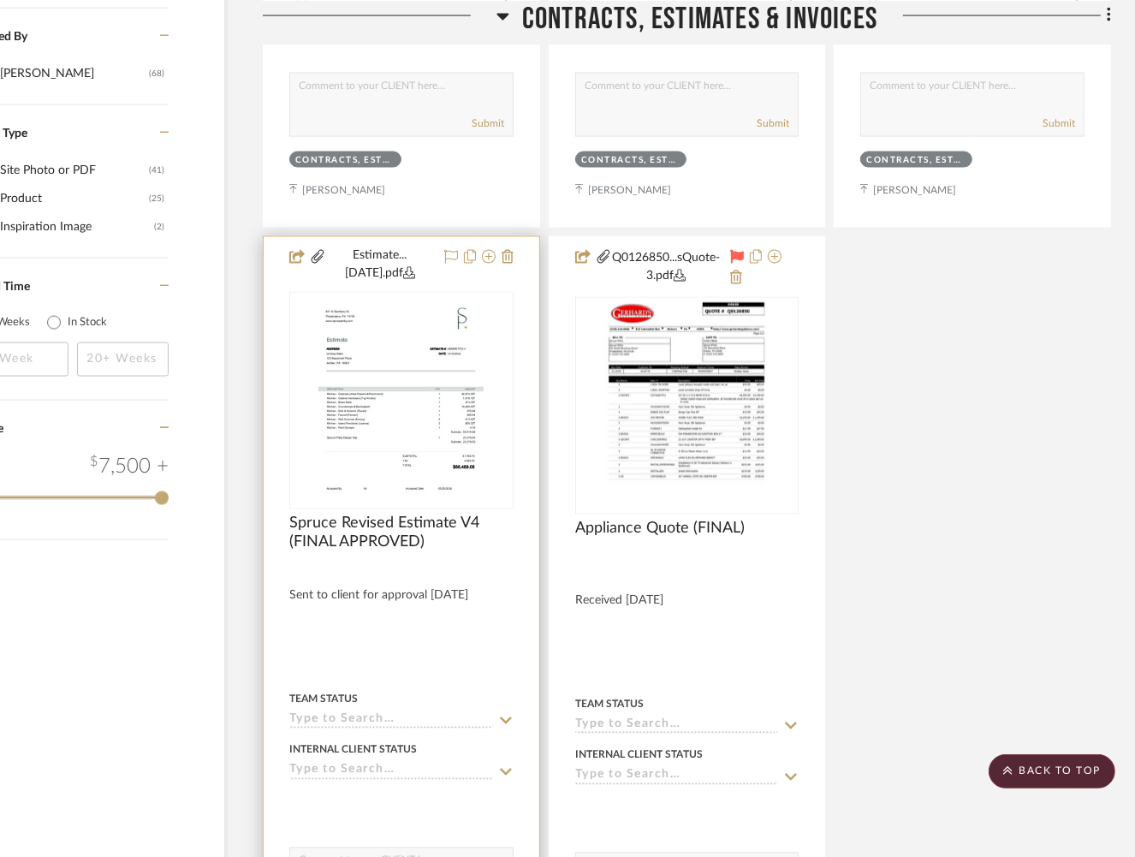
click at [403, 267] on icon at bounding box center [409, 273] width 12 height 12
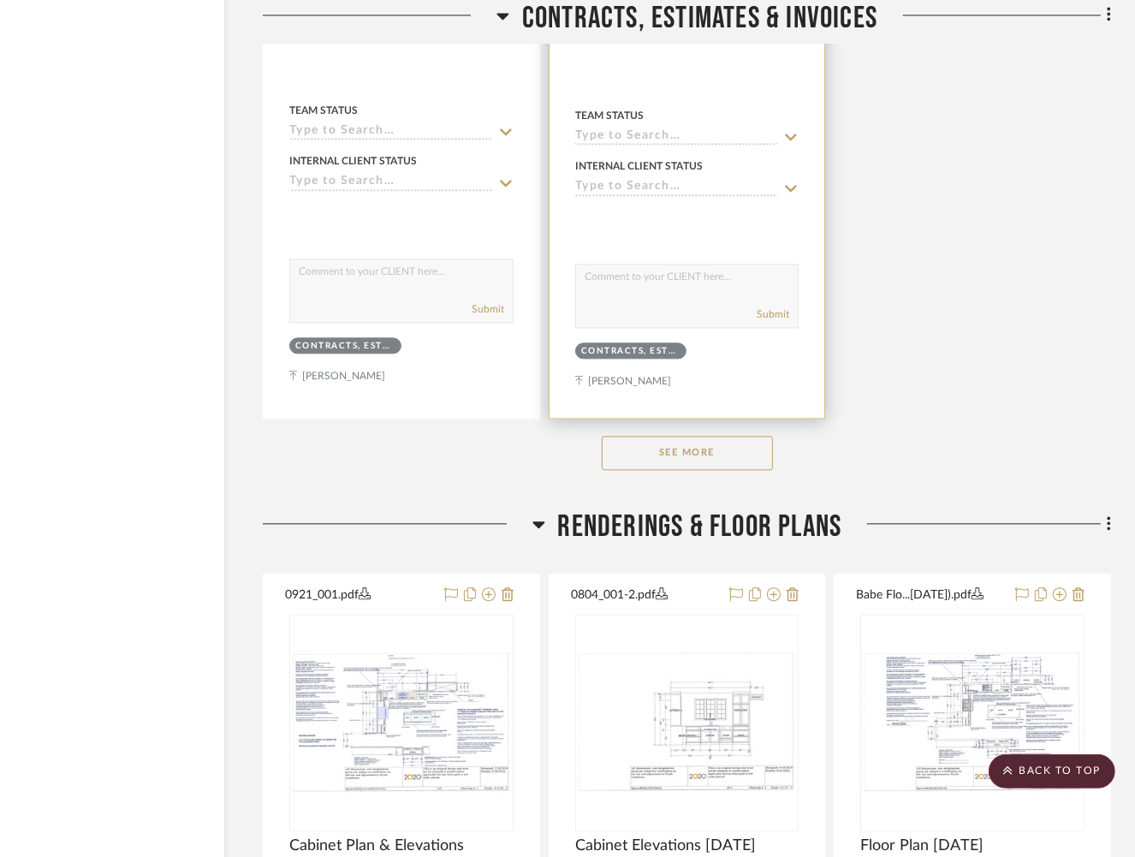
scroll to position [3221, 98]
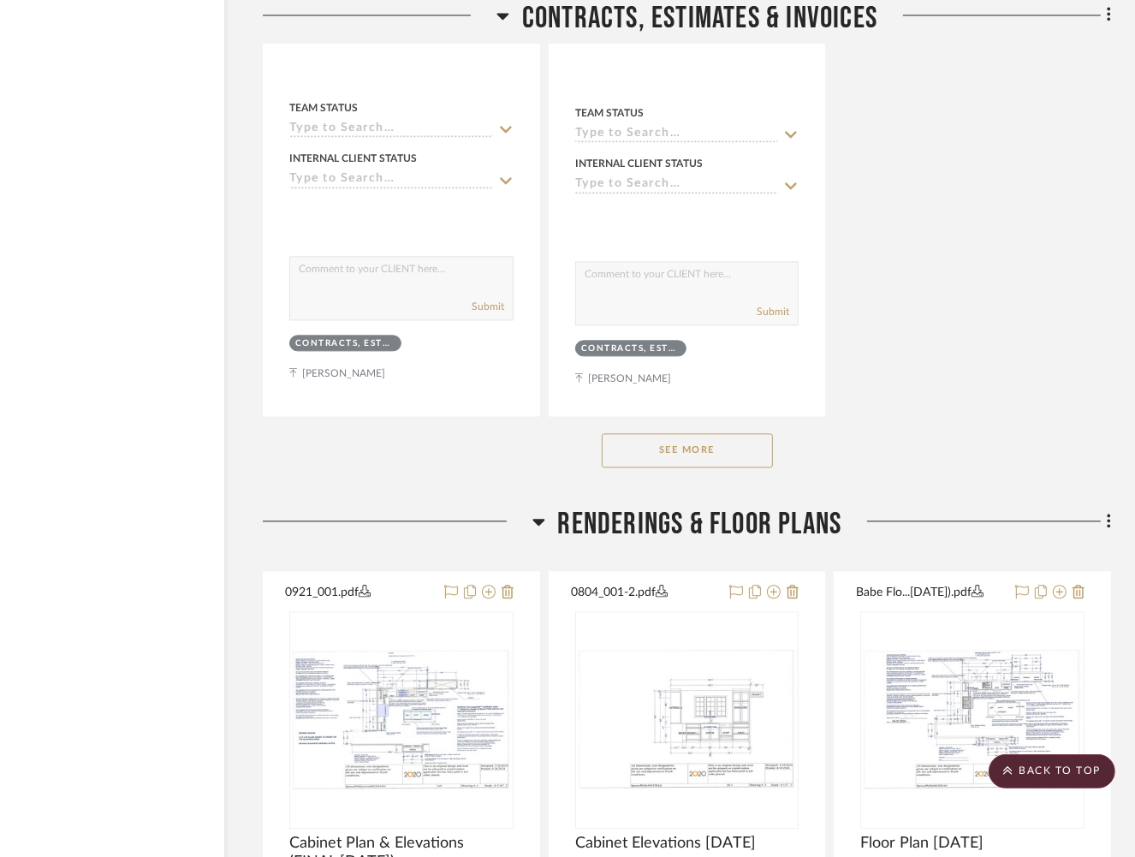
click at [706, 433] on button "See More" at bounding box center [687, 450] width 171 height 34
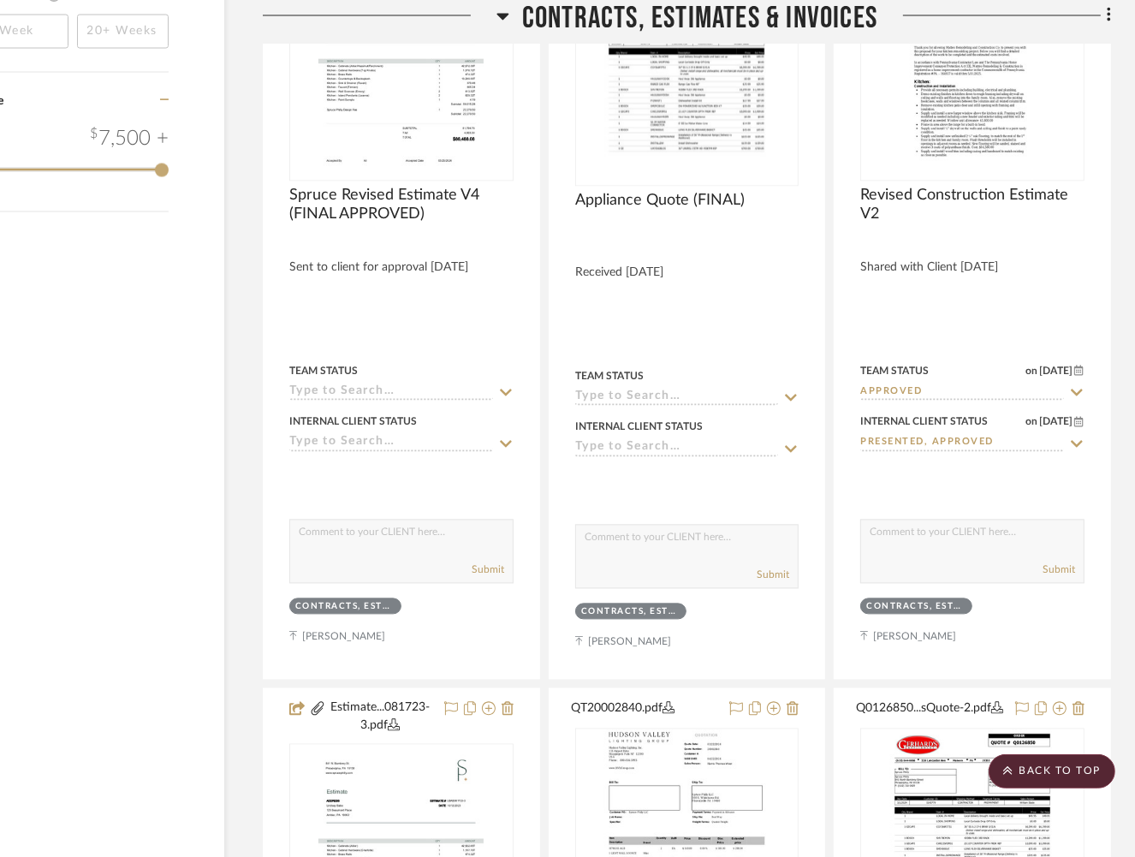
scroll to position [2761, 98]
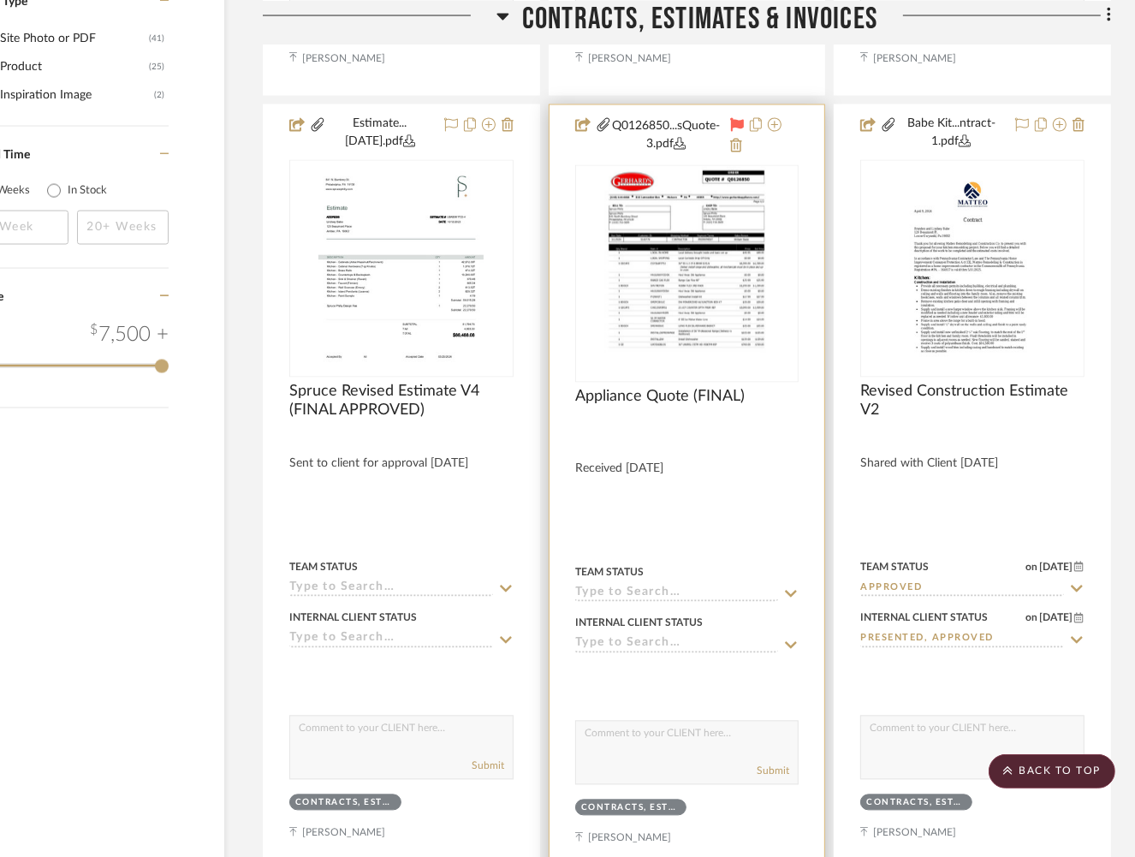
click at [680, 138] on icon at bounding box center [679, 144] width 12 height 12
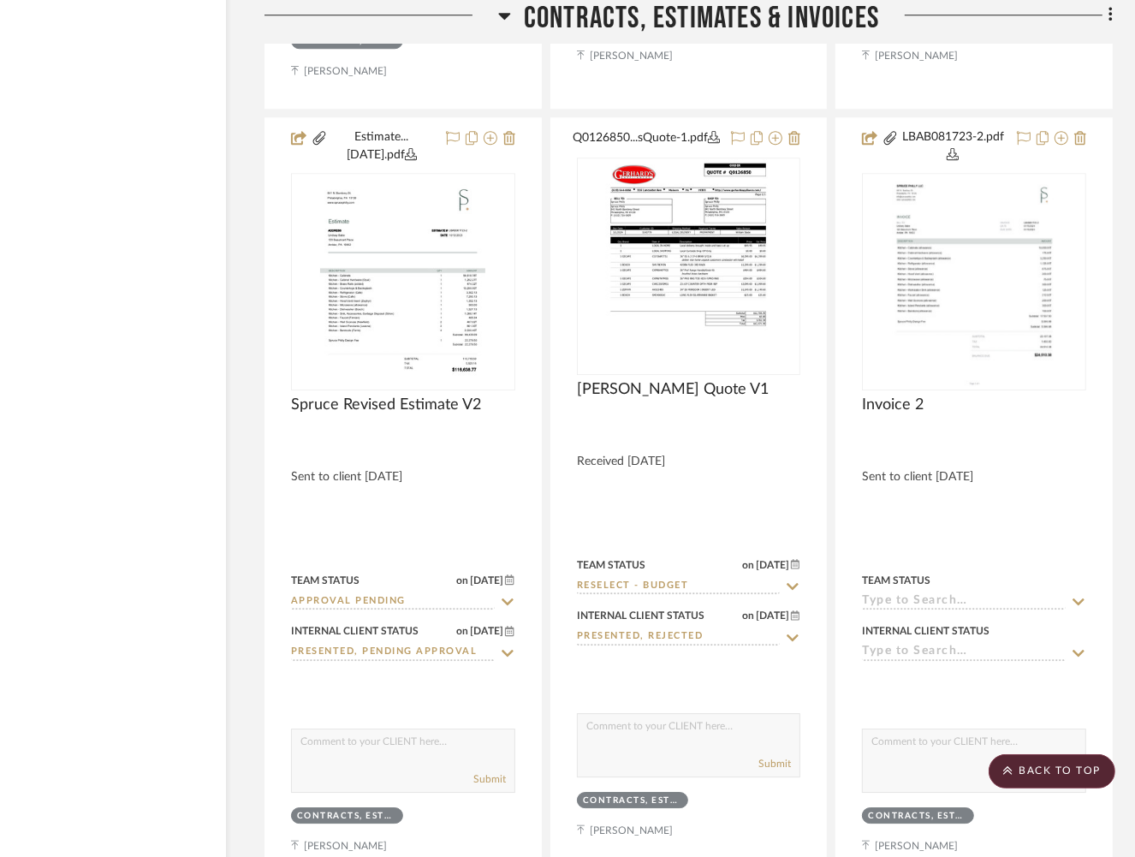
scroll to position [4262, 96]
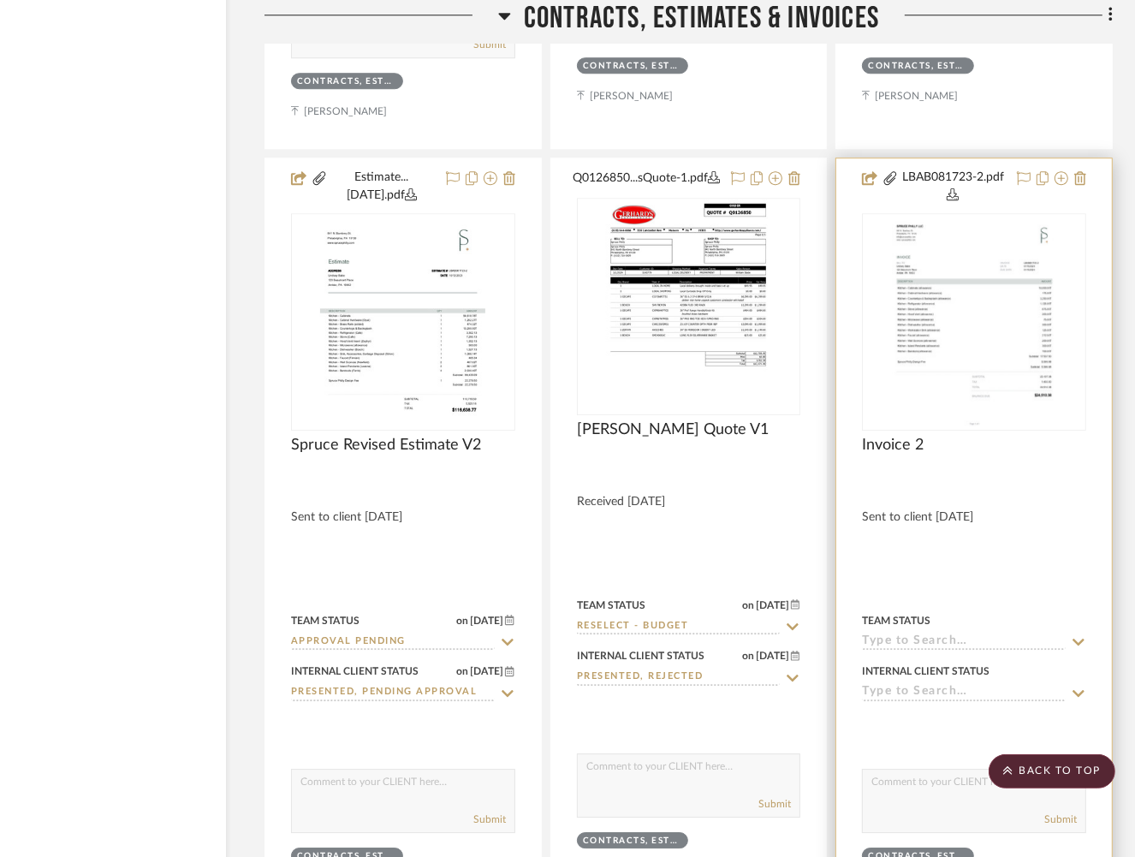
click at [951, 188] on icon at bounding box center [952, 194] width 12 height 12
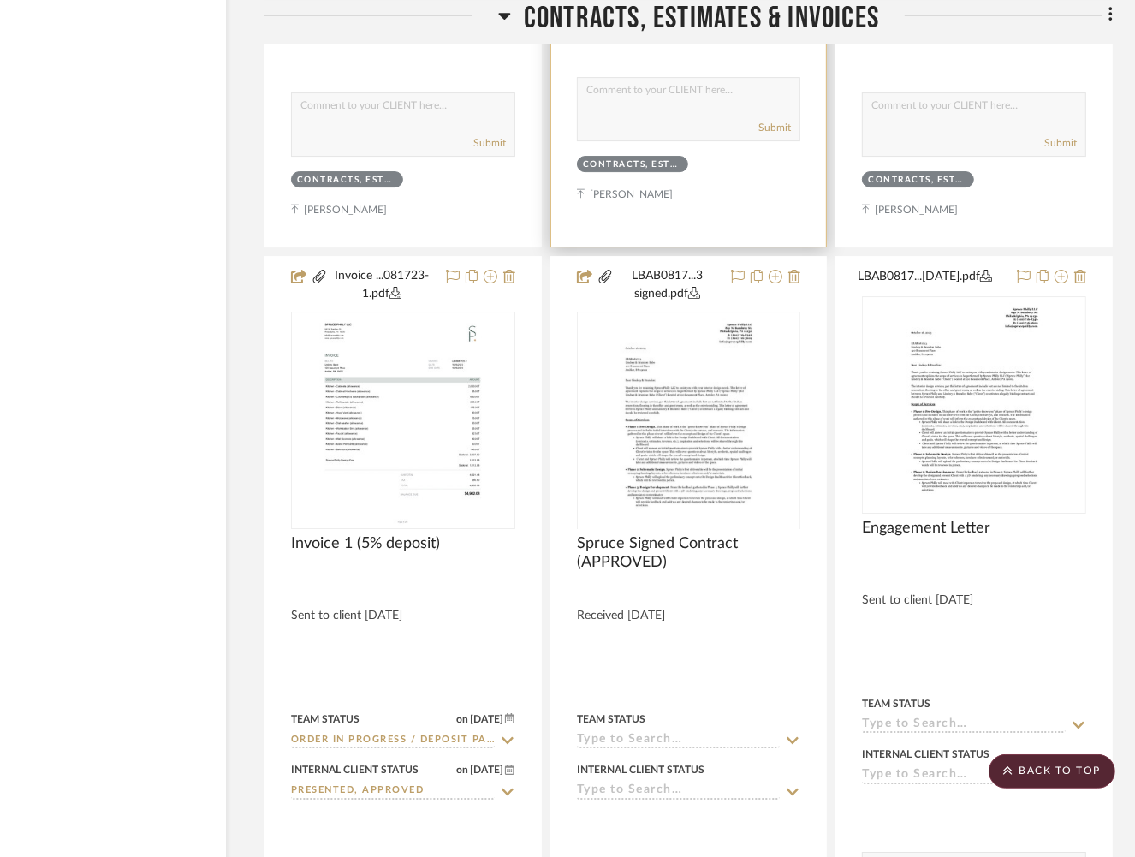
scroll to position [4953, 96]
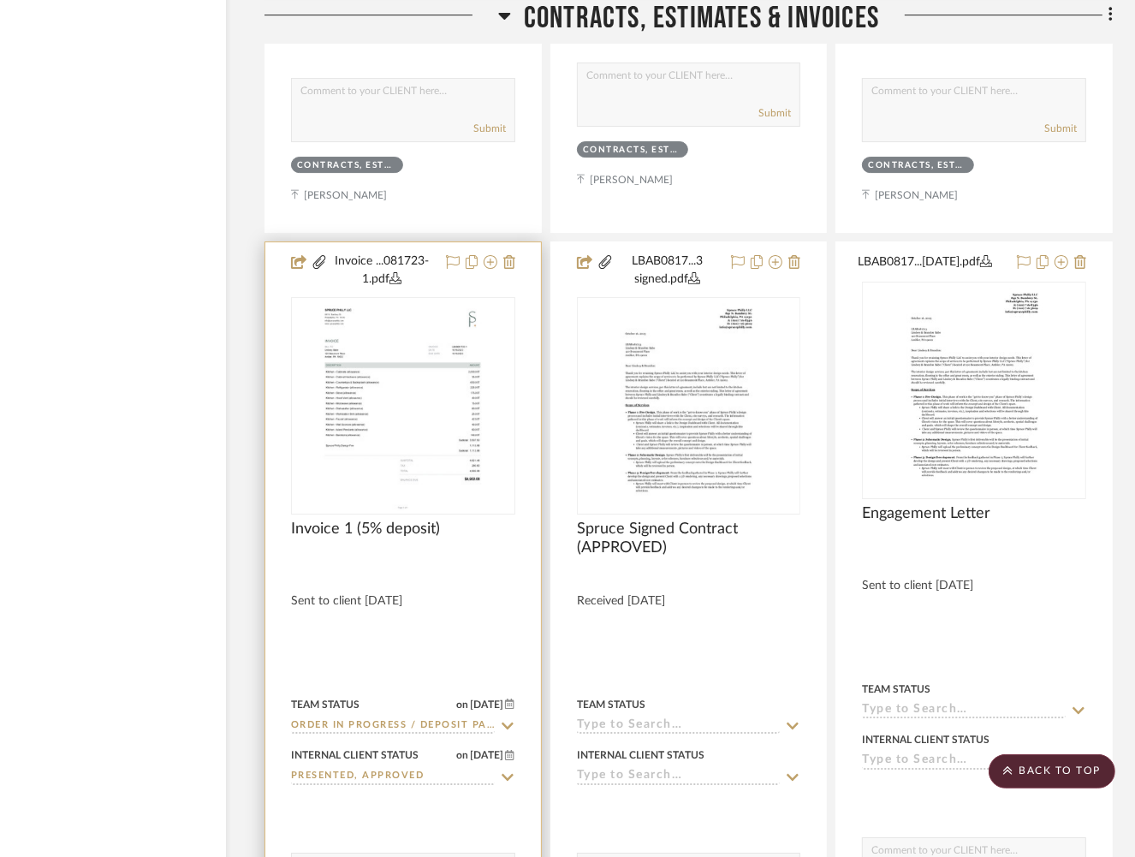
click at [401, 272] on icon at bounding box center [395, 278] width 12 height 12
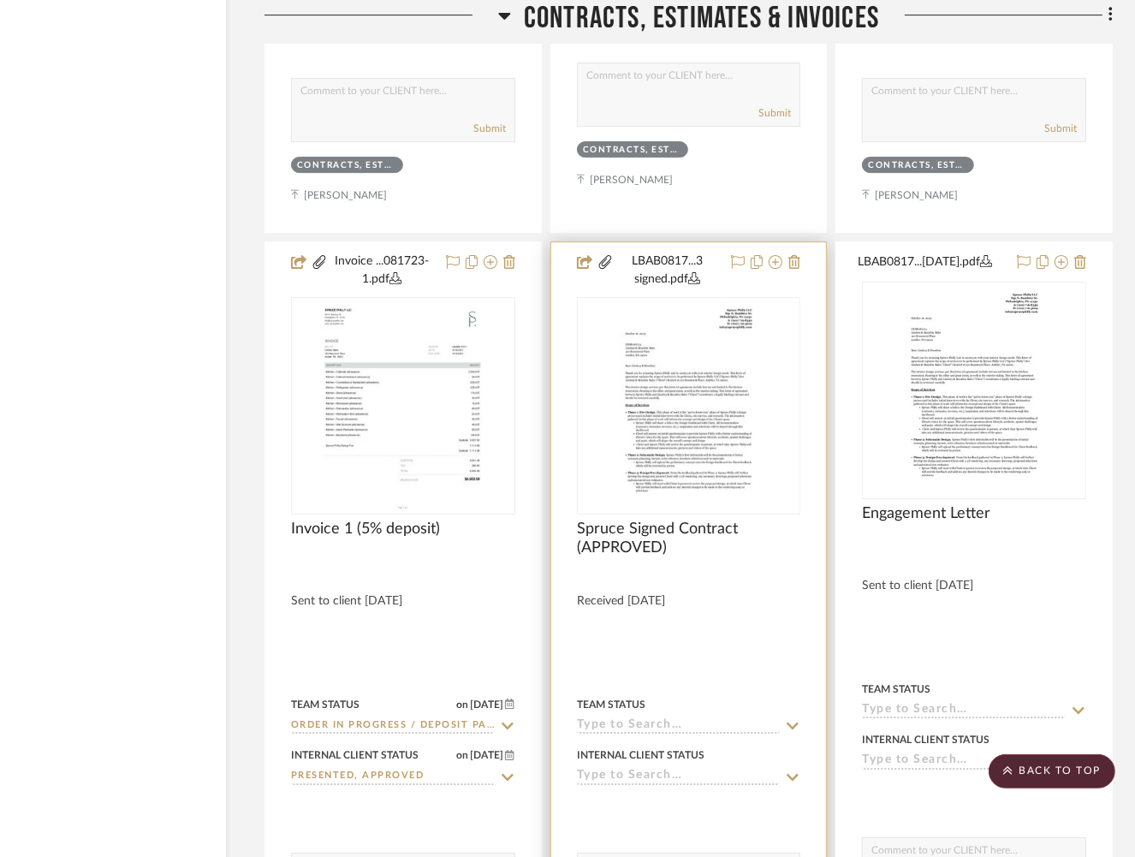
click at [697, 272] on icon at bounding box center [694, 278] width 12 height 12
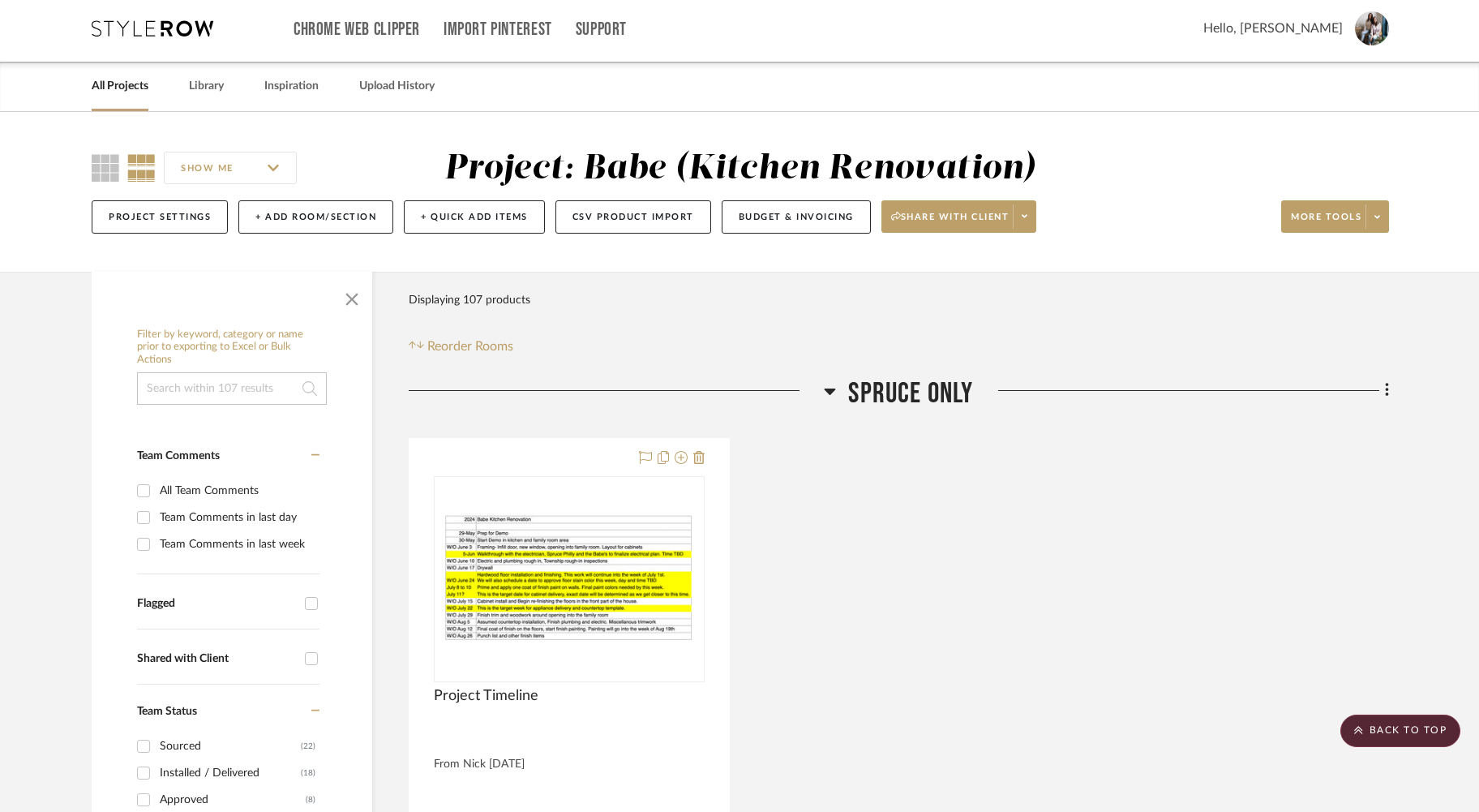
scroll to position [0, 0]
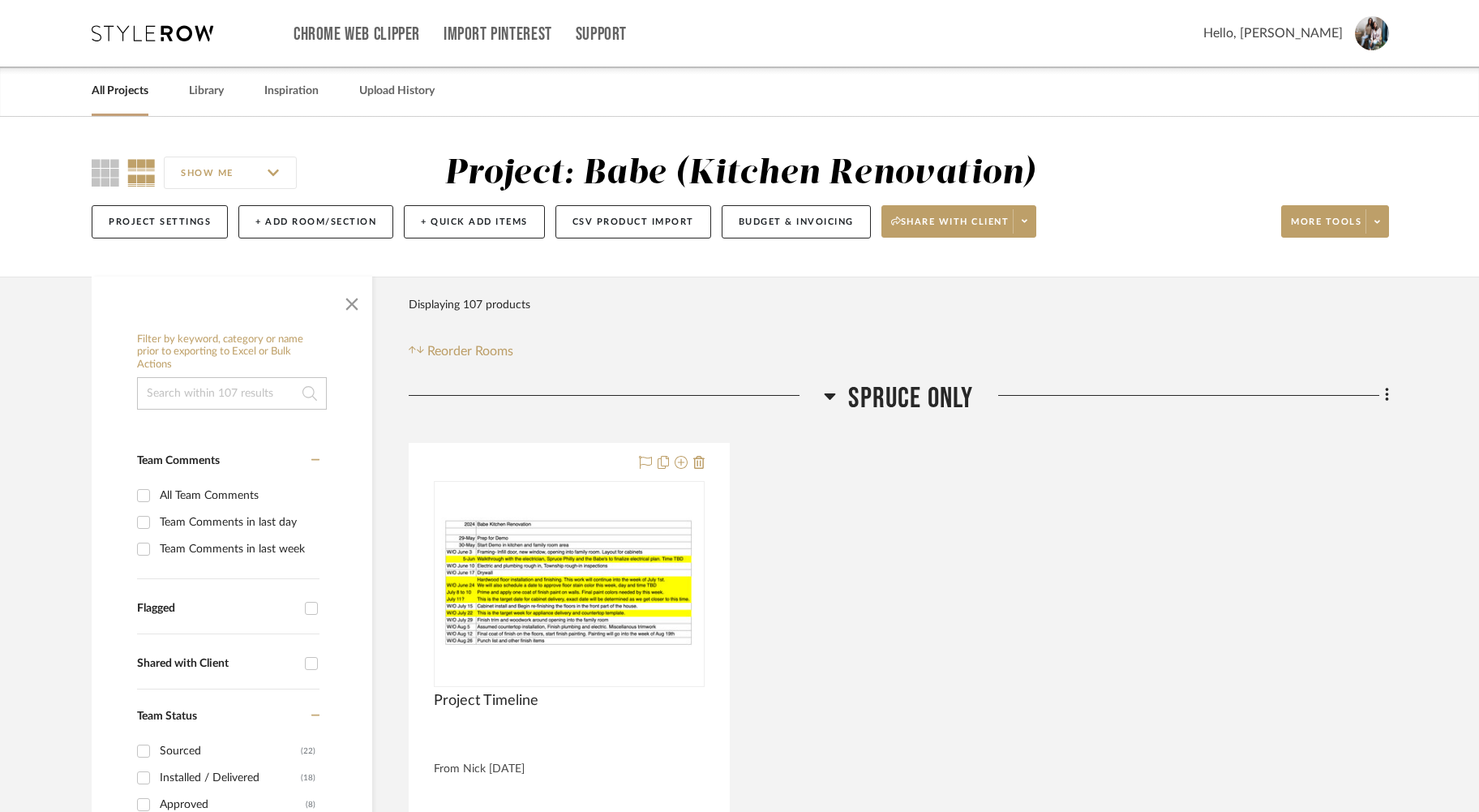
click at [1379, 31] on img at bounding box center [1372, 33] width 34 height 34
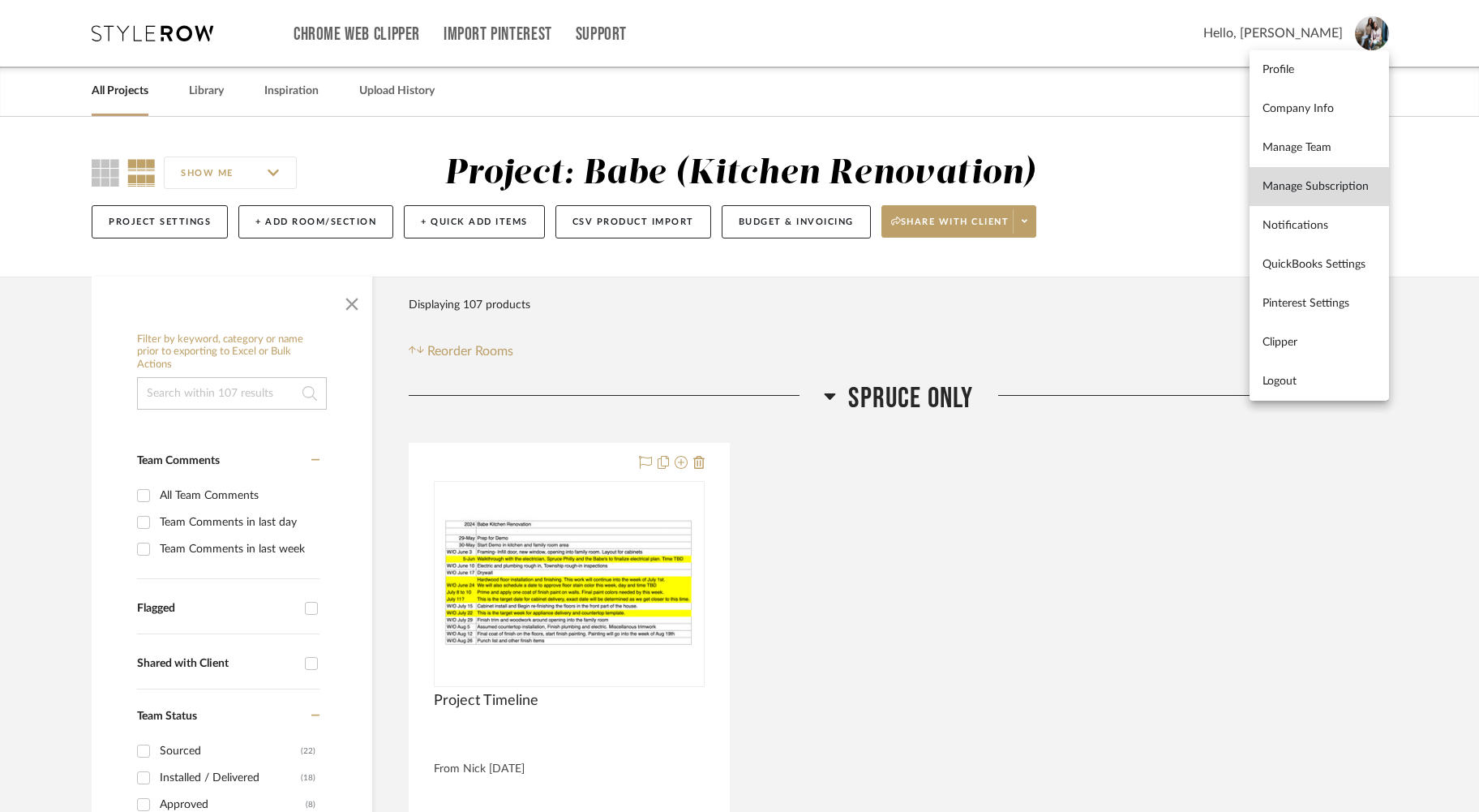
click at [1306, 189] on span "Manage Subscription" at bounding box center [1319, 187] width 114 height 14
